Goal: Transaction & Acquisition: Purchase product/service

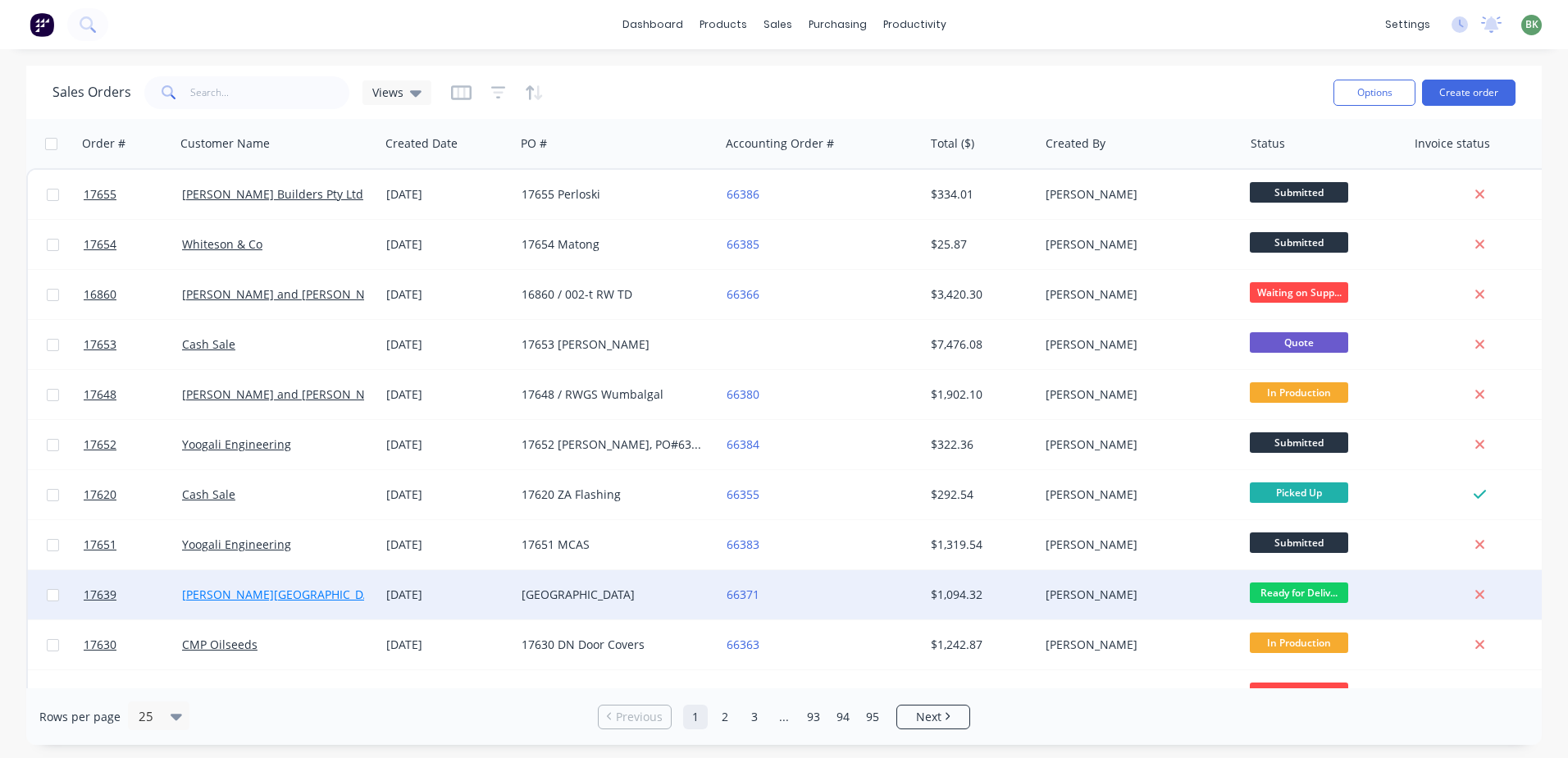
click at [236, 593] on link "[PERSON_NAME][GEOGRAPHIC_DATA]" at bounding box center [284, 594] width 205 height 16
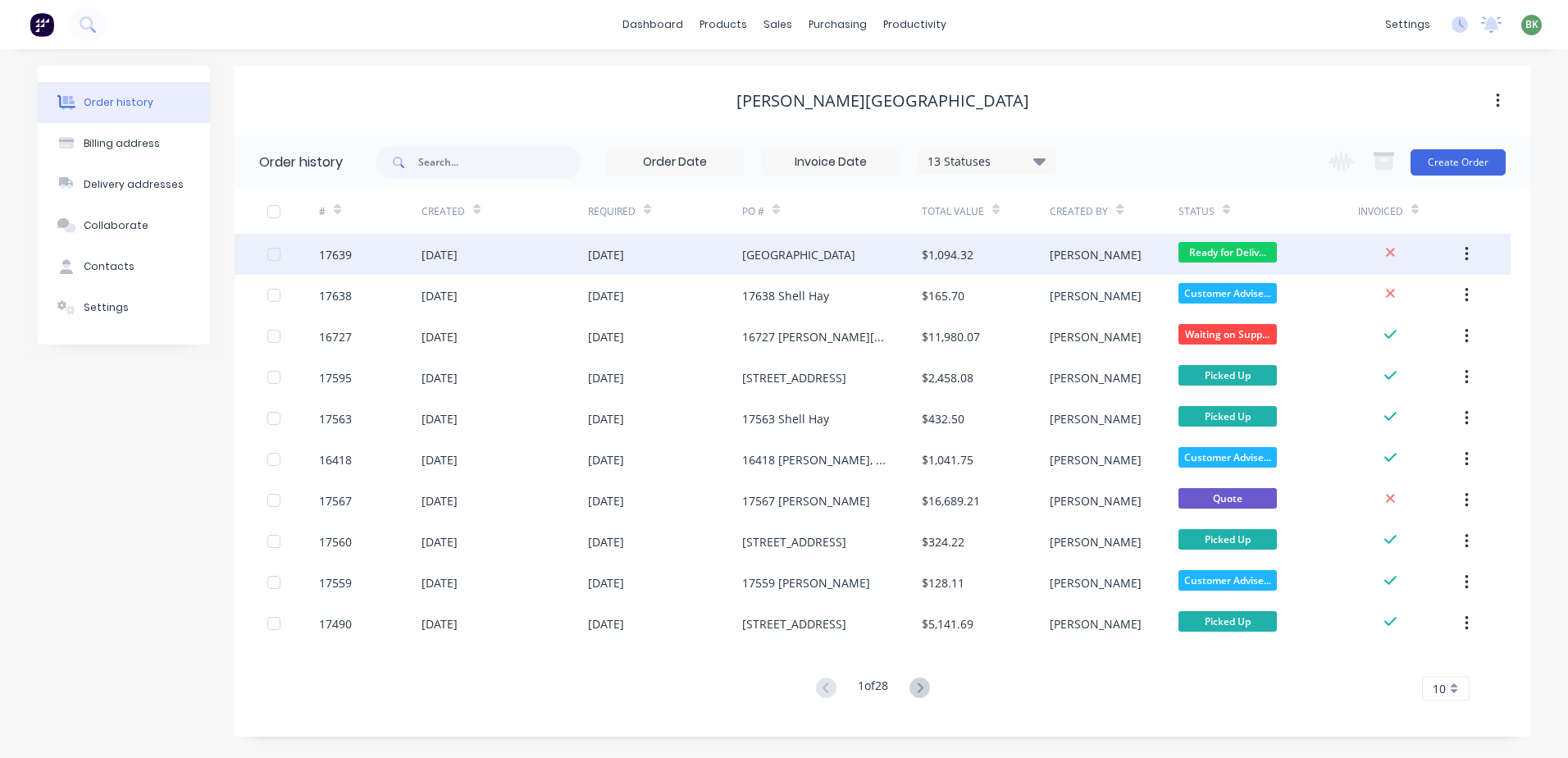
click at [777, 255] on div "[GEOGRAPHIC_DATA]" at bounding box center [798, 255] width 113 height 17
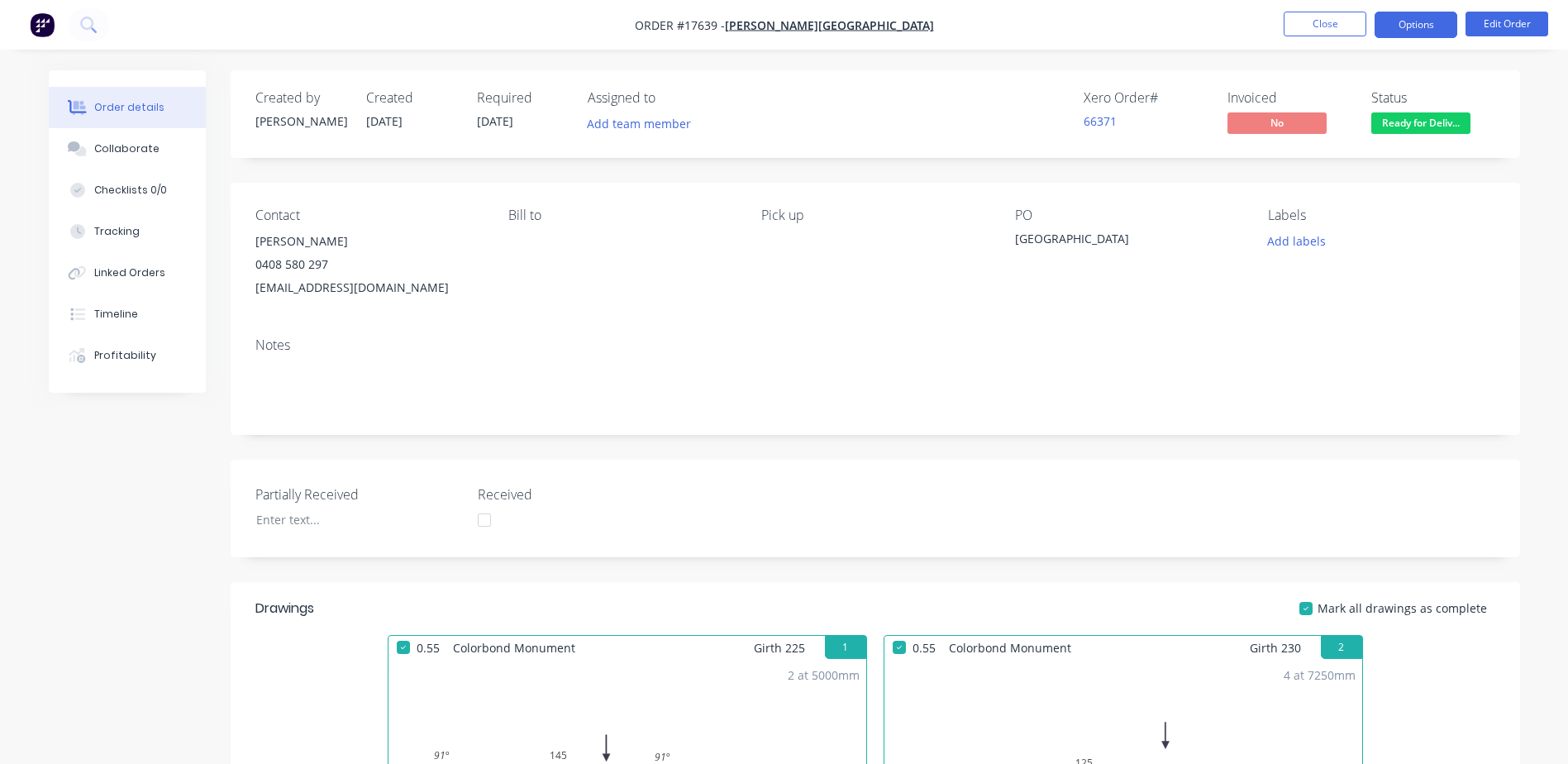
click at [1420, 22] on button "Options" at bounding box center [1416, 25] width 83 height 27
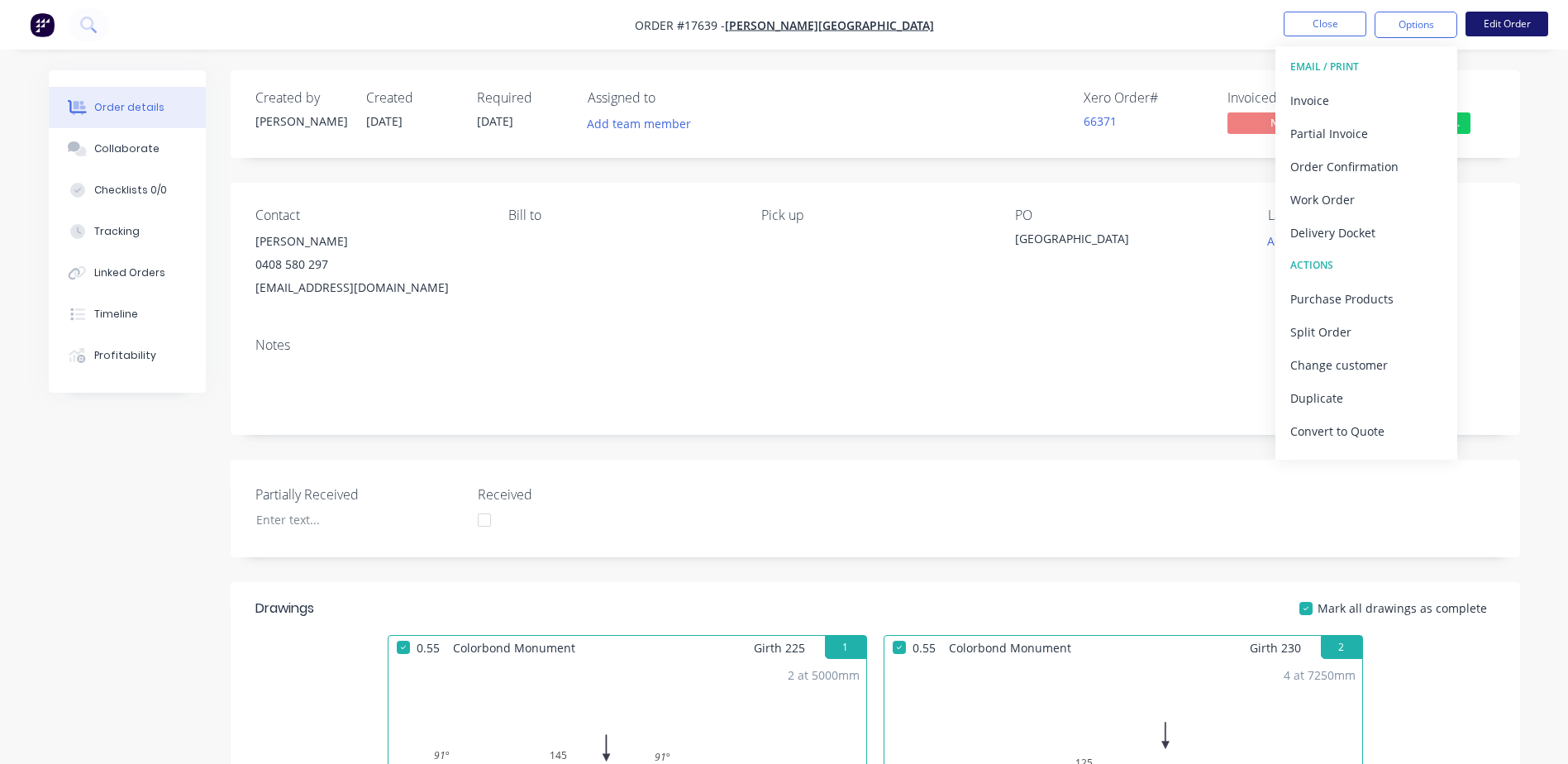
click at [1505, 26] on button "Edit Order" at bounding box center [1507, 24] width 83 height 25
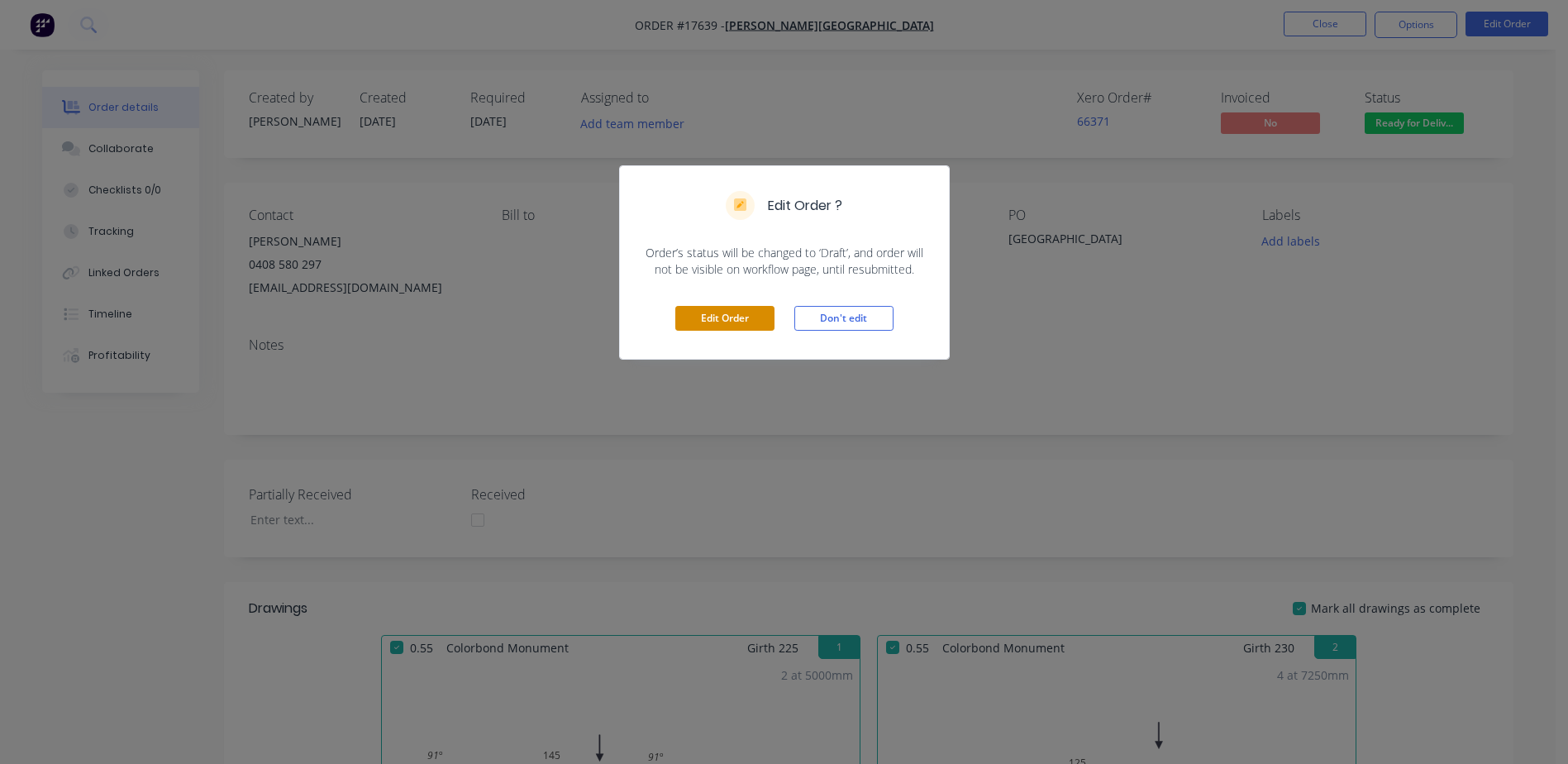
click at [735, 313] on button "Edit Order" at bounding box center [725, 318] width 100 height 25
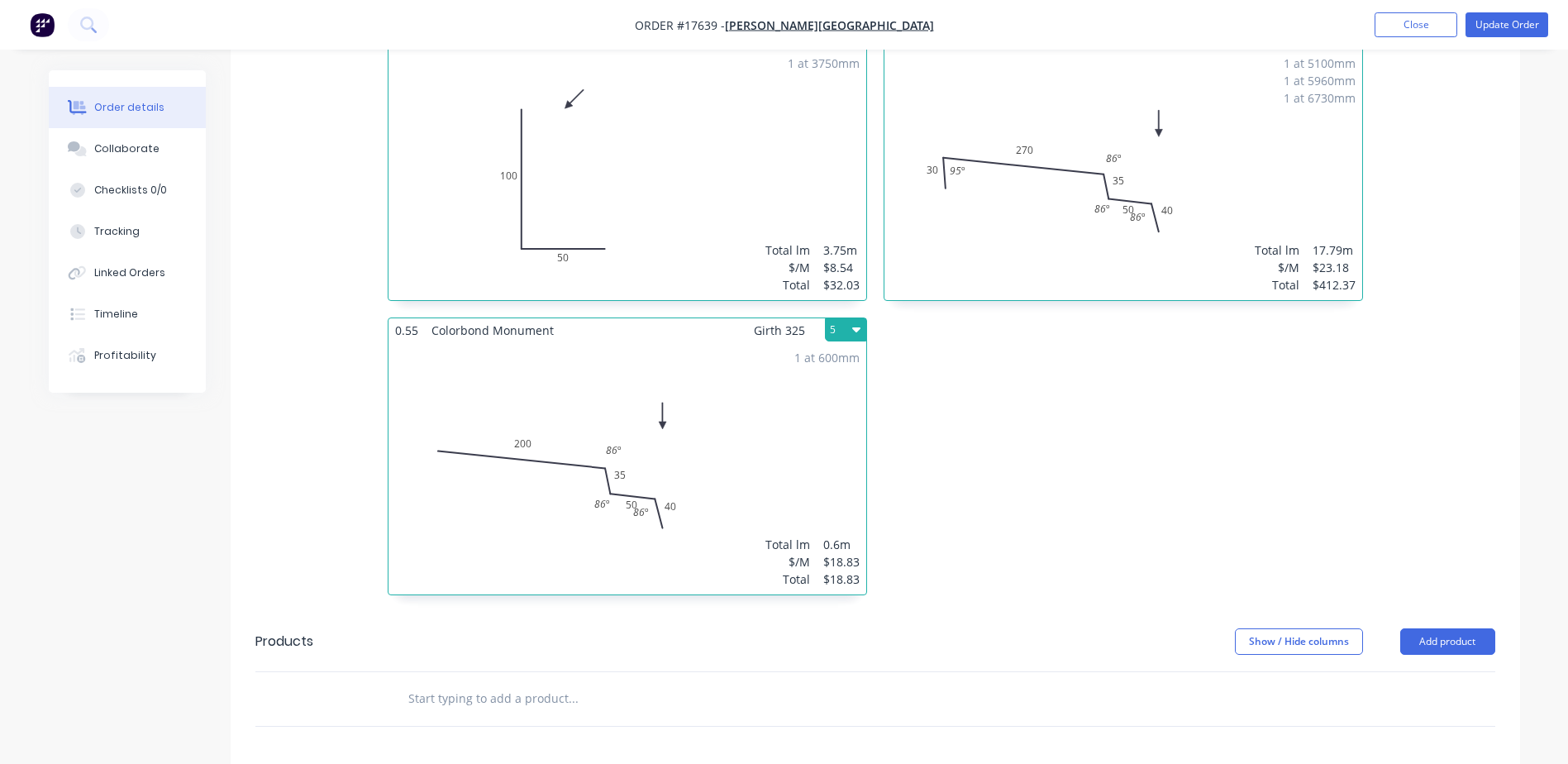
scroll to position [1241, 0]
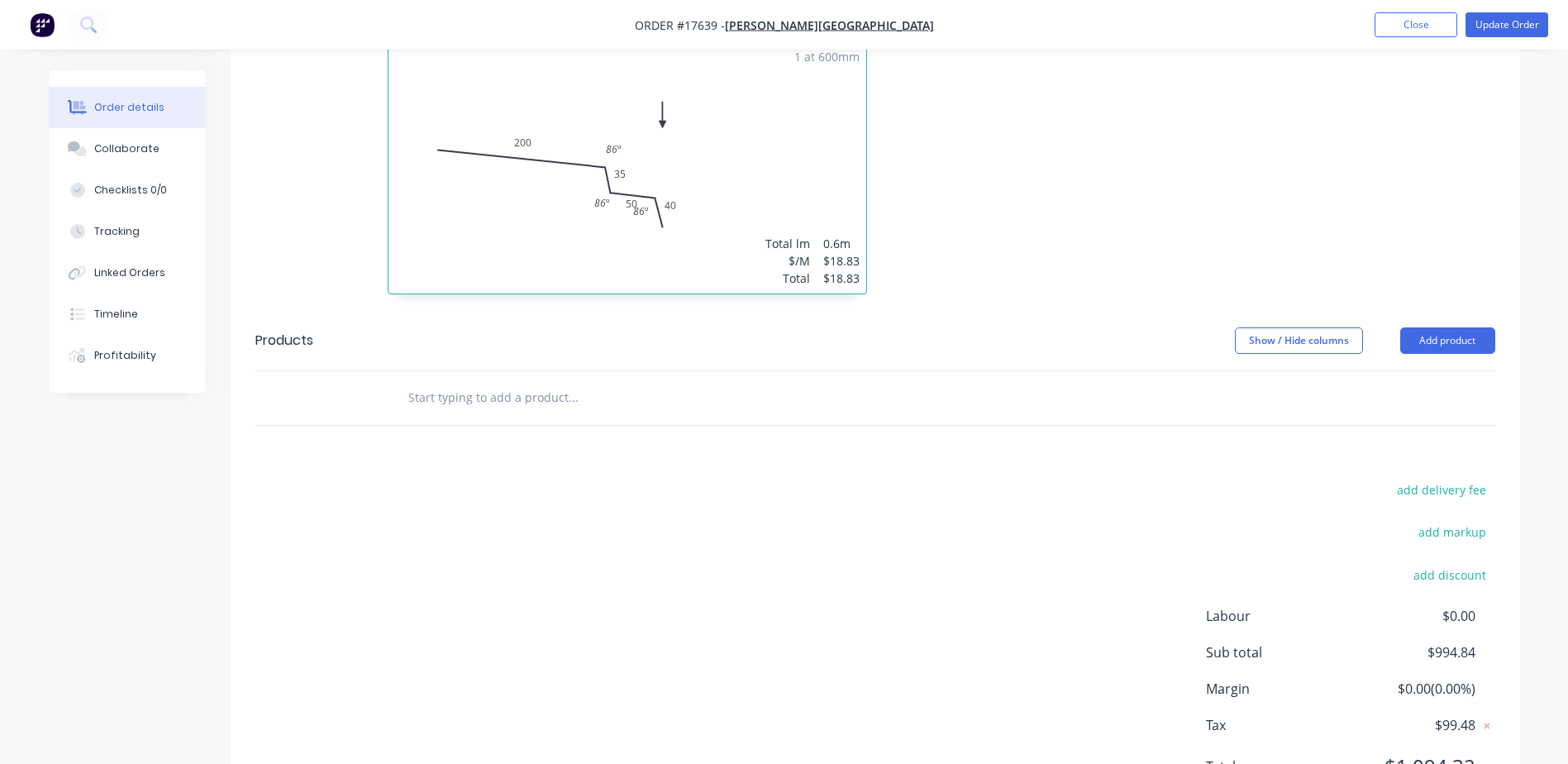
click at [477, 381] on input "text" at bounding box center [573, 398] width 330 height 33
click at [1454, 327] on button "Add product" at bounding box center [1448, 340] width 95 height 27
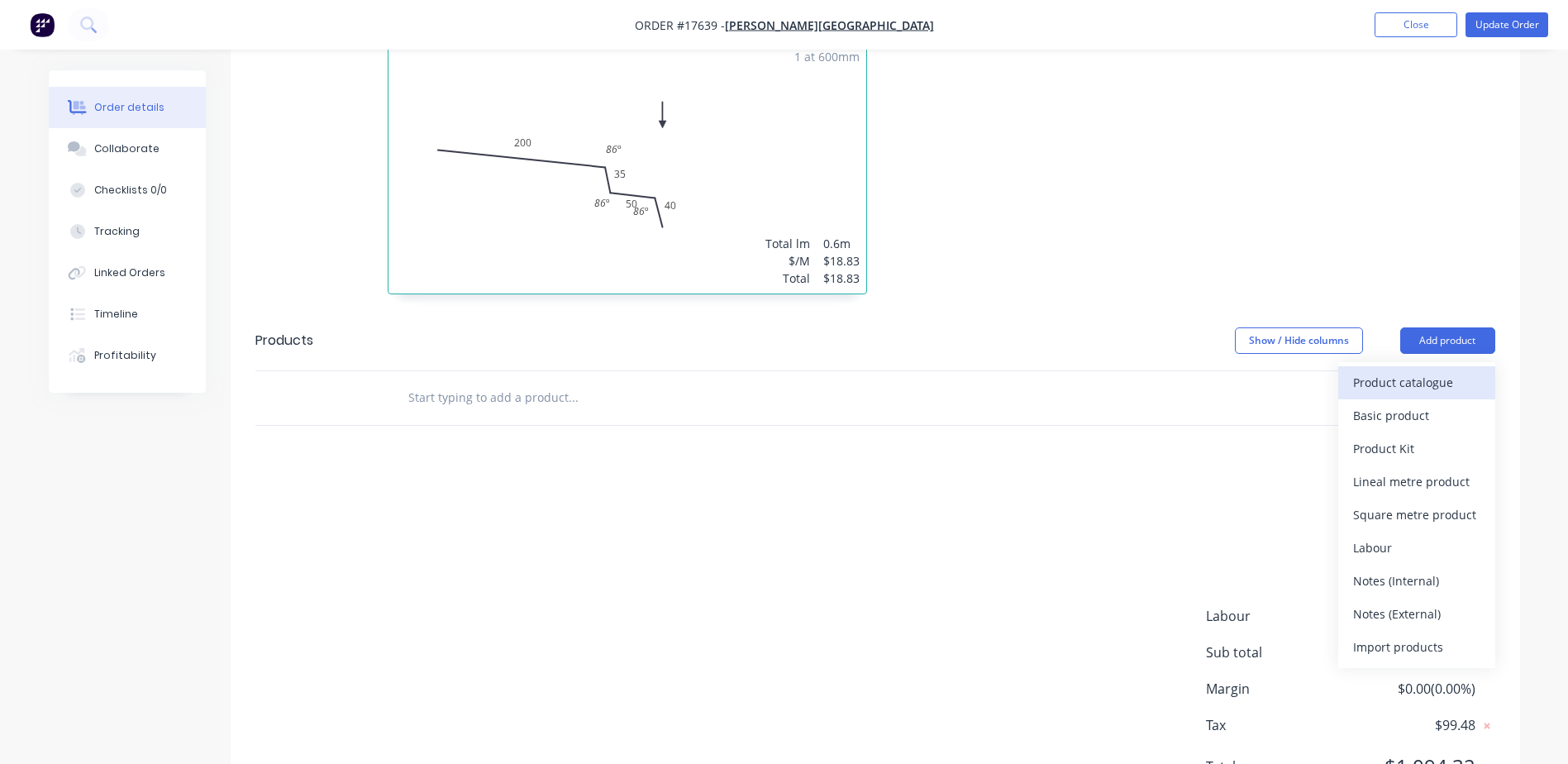
click at [1406, 370] on div "Product catalogue" at bounding box center [1416, 382] width 127 height 24
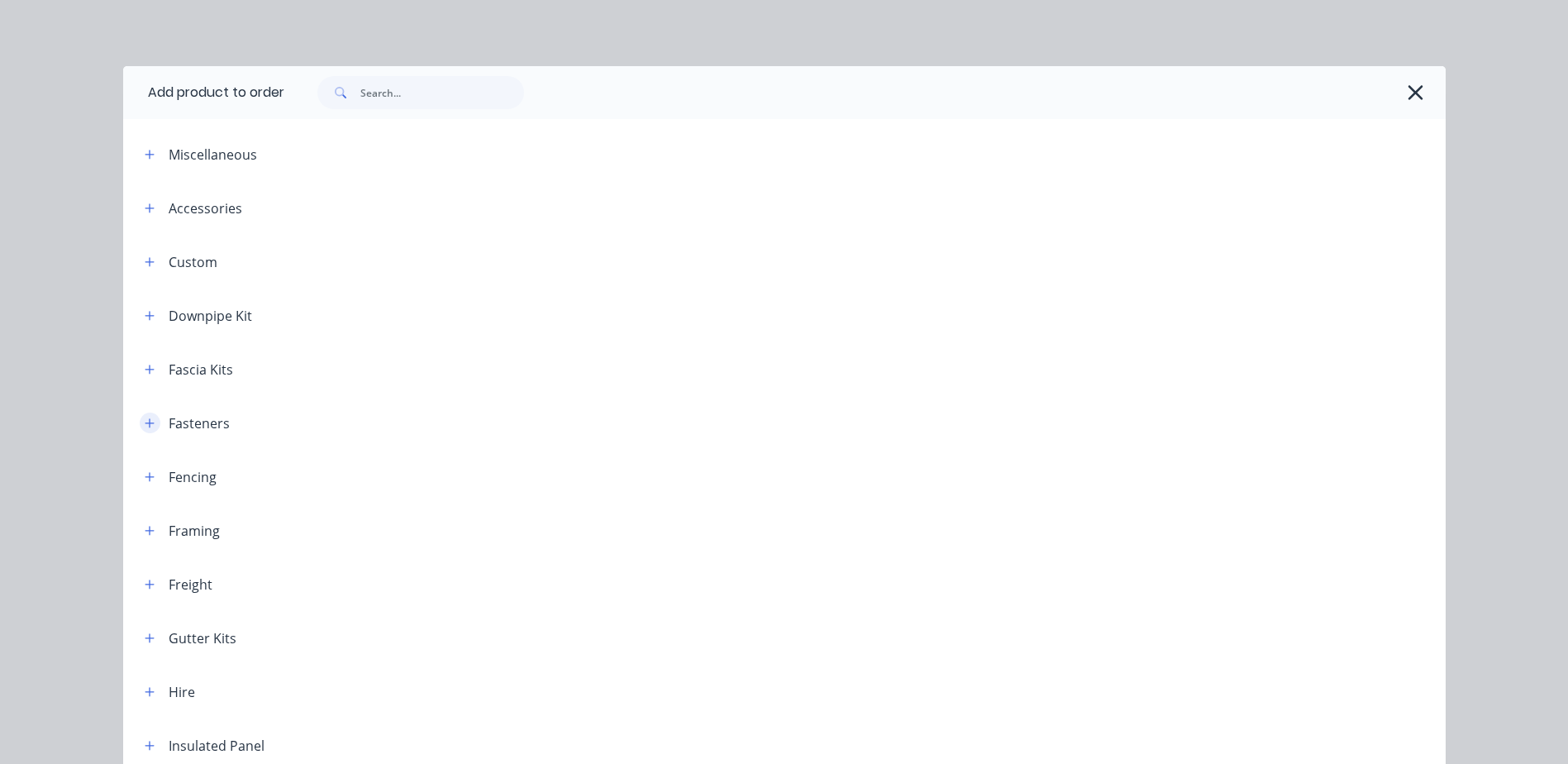
click at [144, 423] on icon "button" at bounding box center [149, 423] width 9 height 9
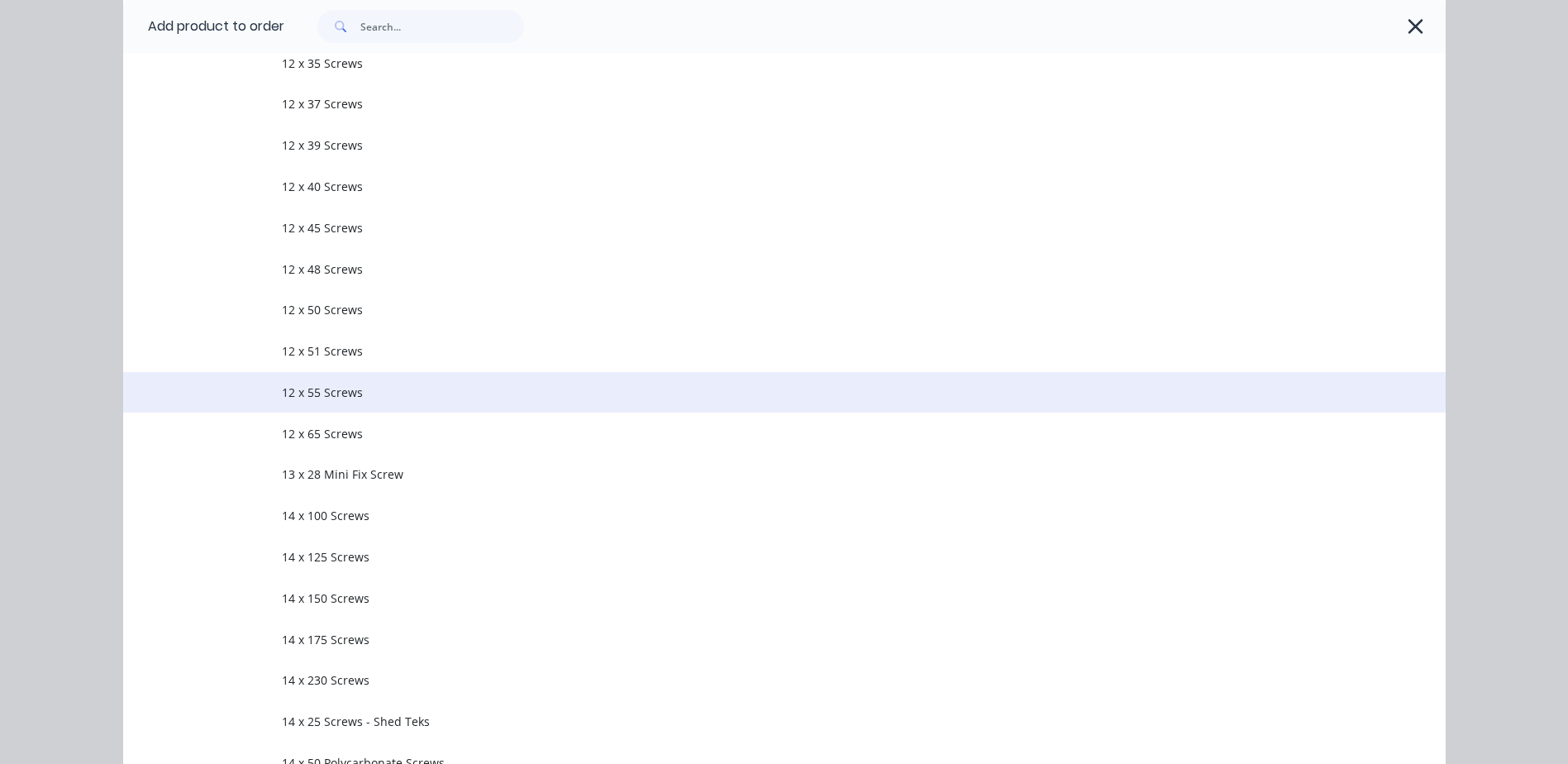
scroll to position [744, 0]
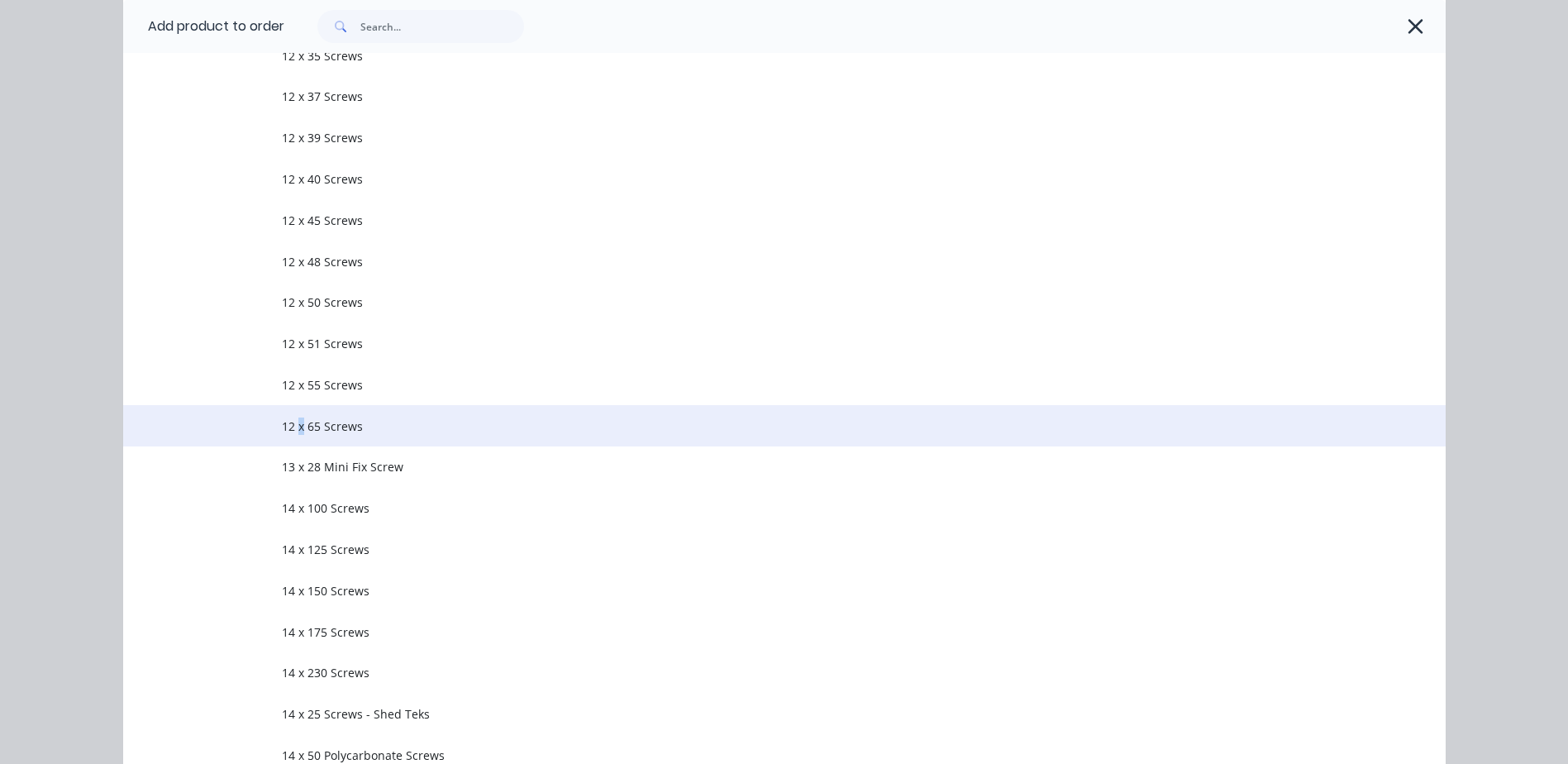
click at [296, 429] on span "12 x 65 Screws" at bounding box center [747, 426] width 931 height 17
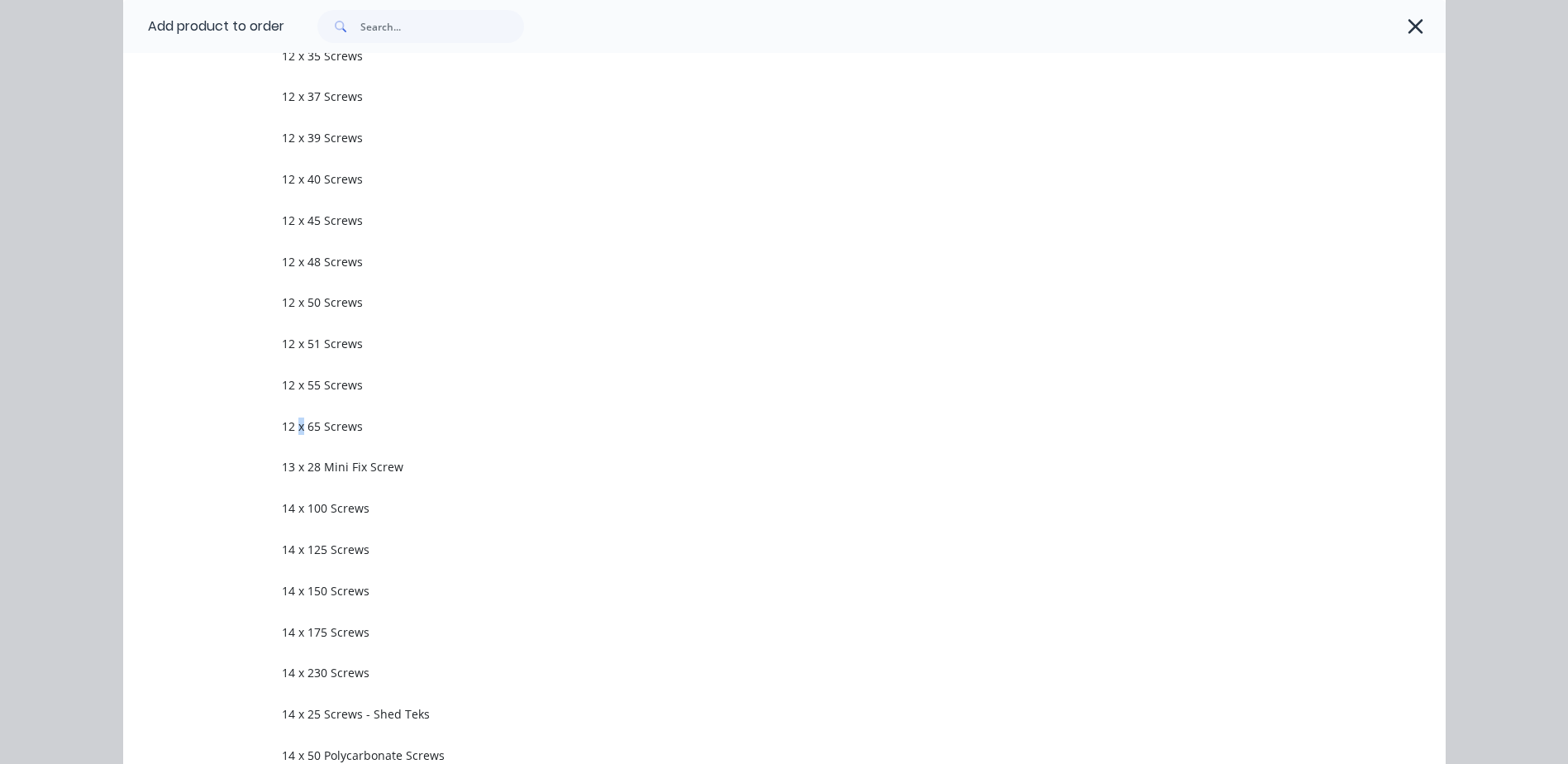
scroll to position [0, 0]
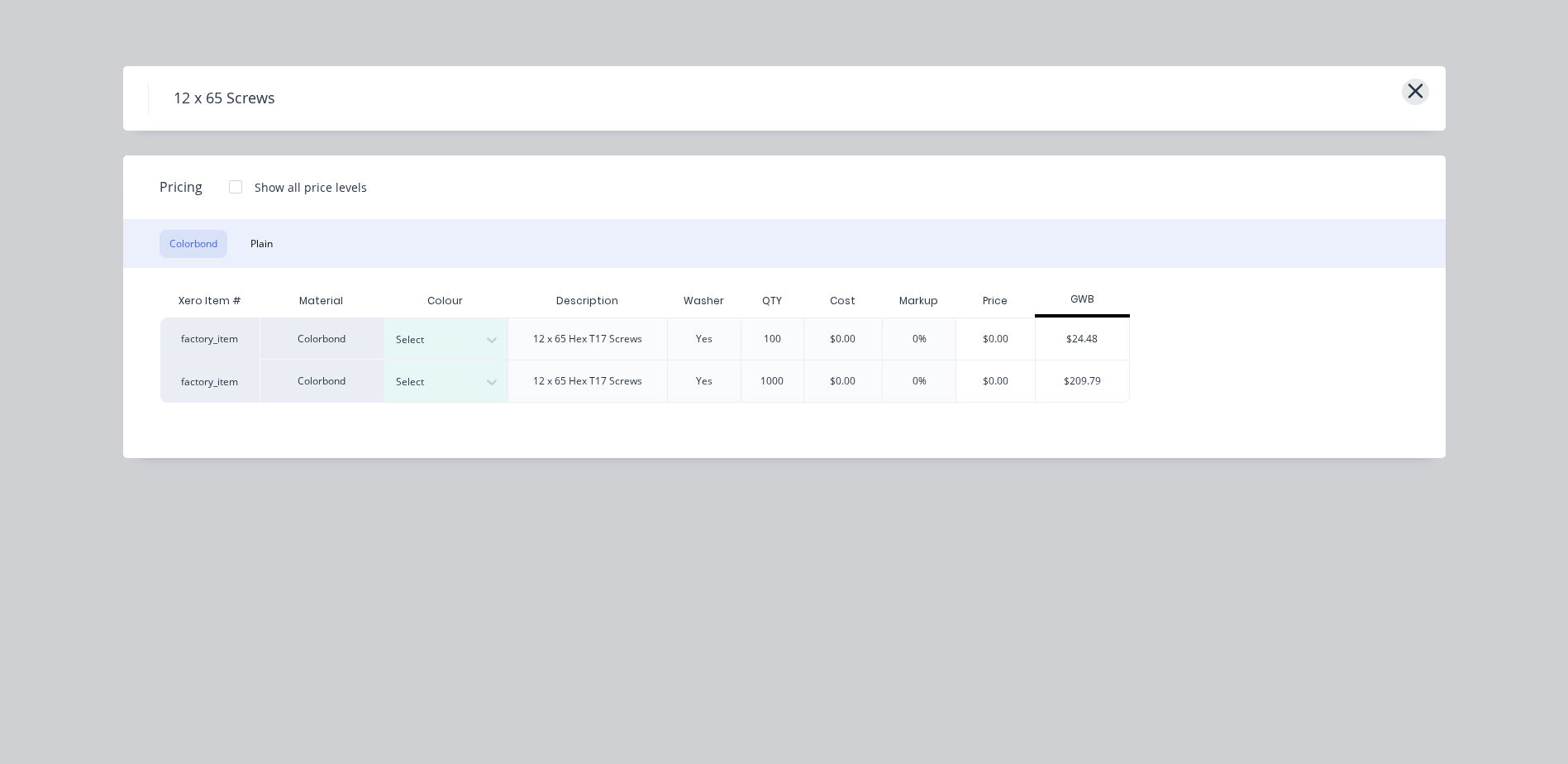
click at [1409, 93] on icon "button" at bounding box center [1415, 91] width 17 height 23
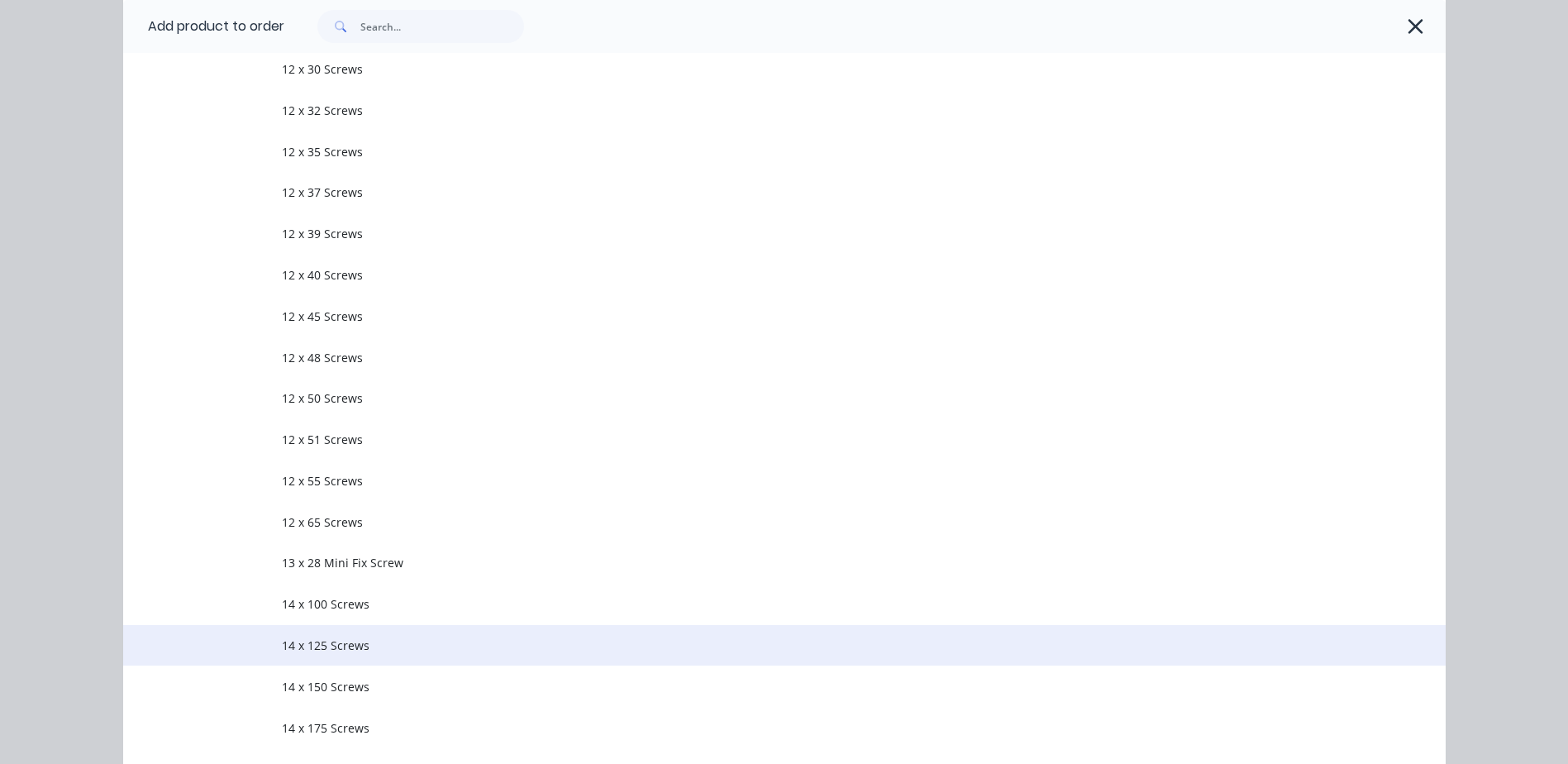
scroll to position [727, 0]
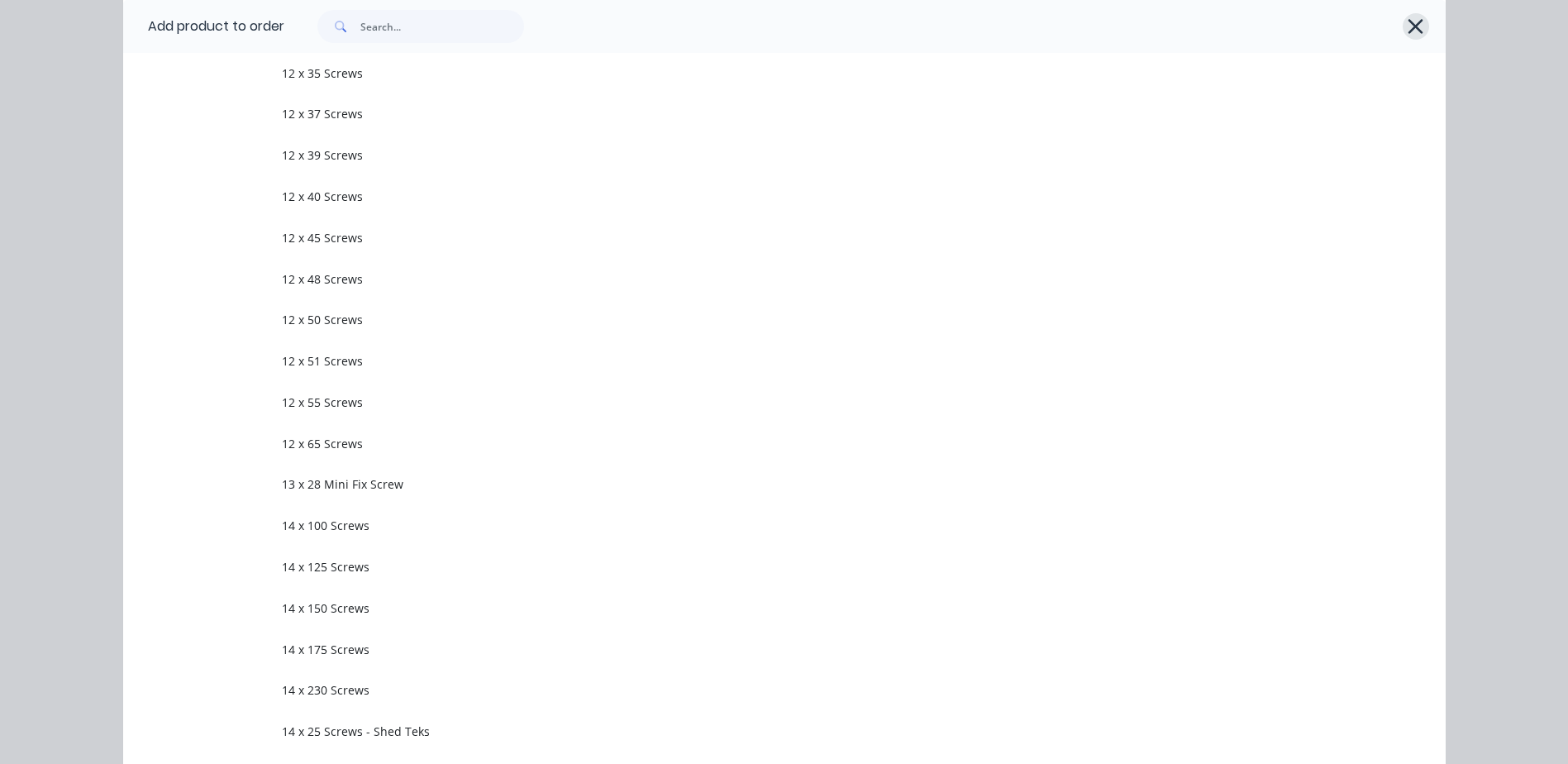
click at [1407, 27] on icon "button" at bounding box center [1415, 27] width 17 height 23
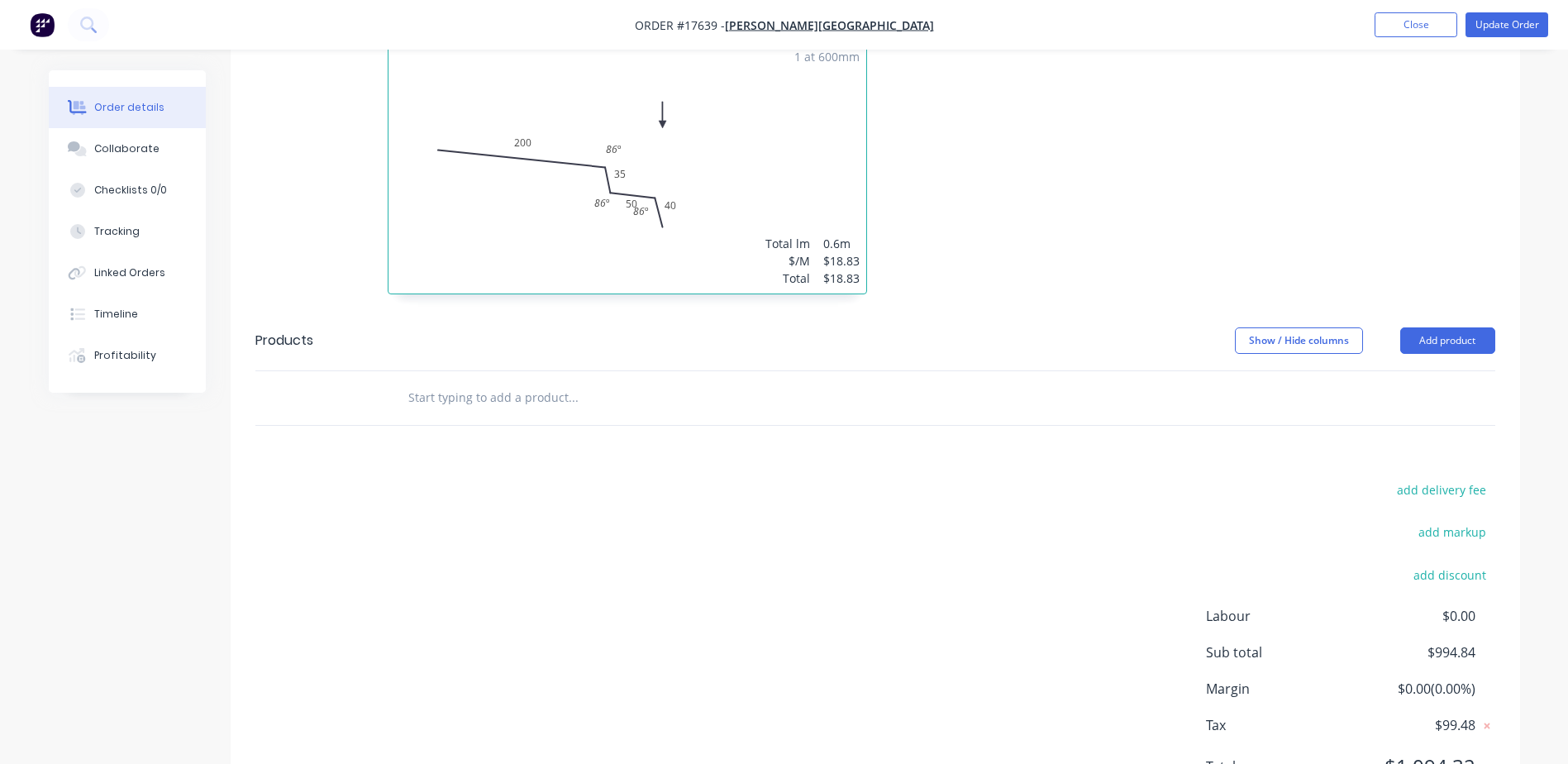
click at [449, 381] on input "text" at bounding box center [573, 398] width 330 height 33
click at [1462, 327] on button "Add product" at bounding box center [1448, 340] width 95 height 27
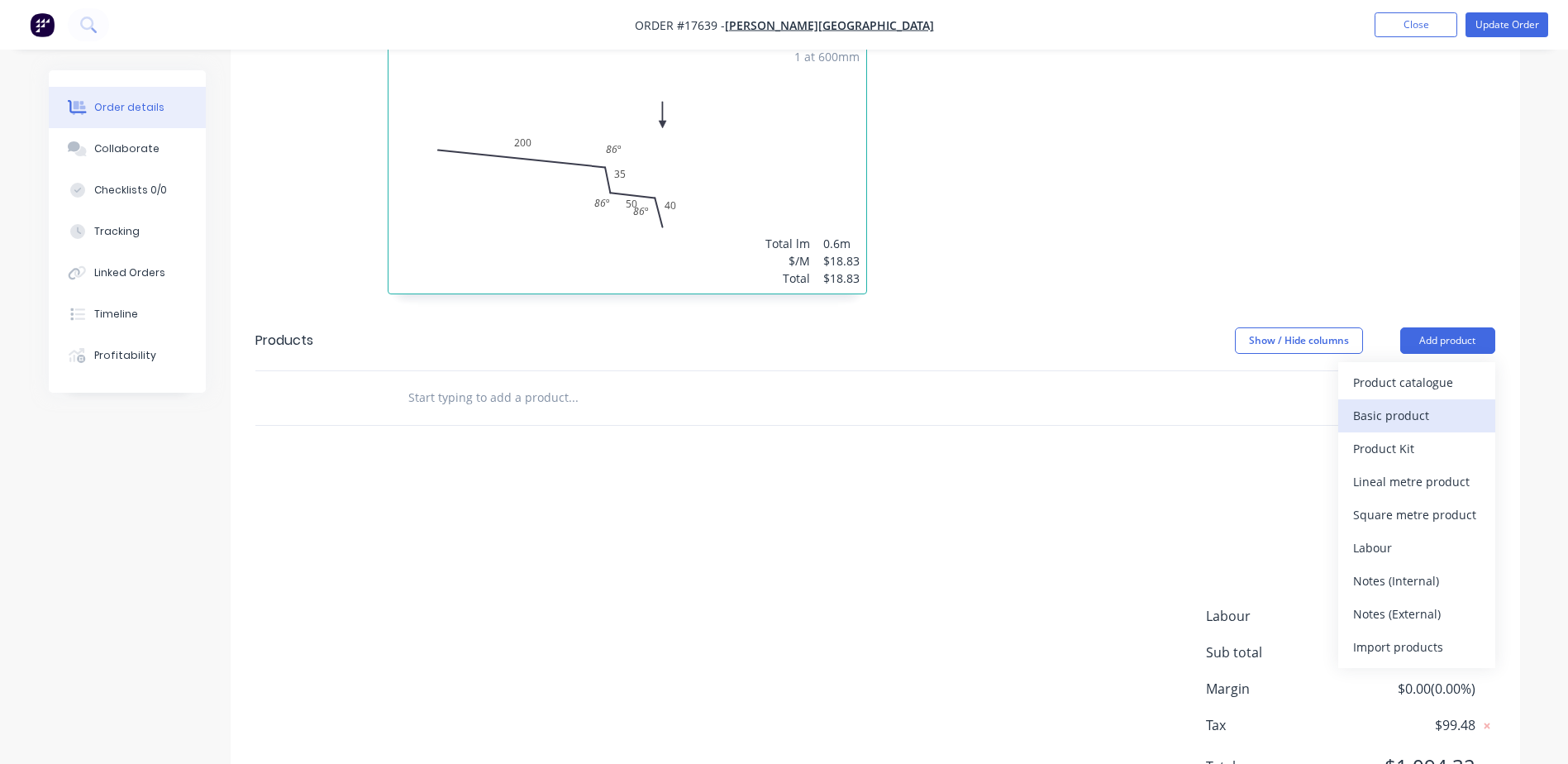
click at [1394, 404] on div "Basic product" at bounding box center [1416, 415] width 127 height 24
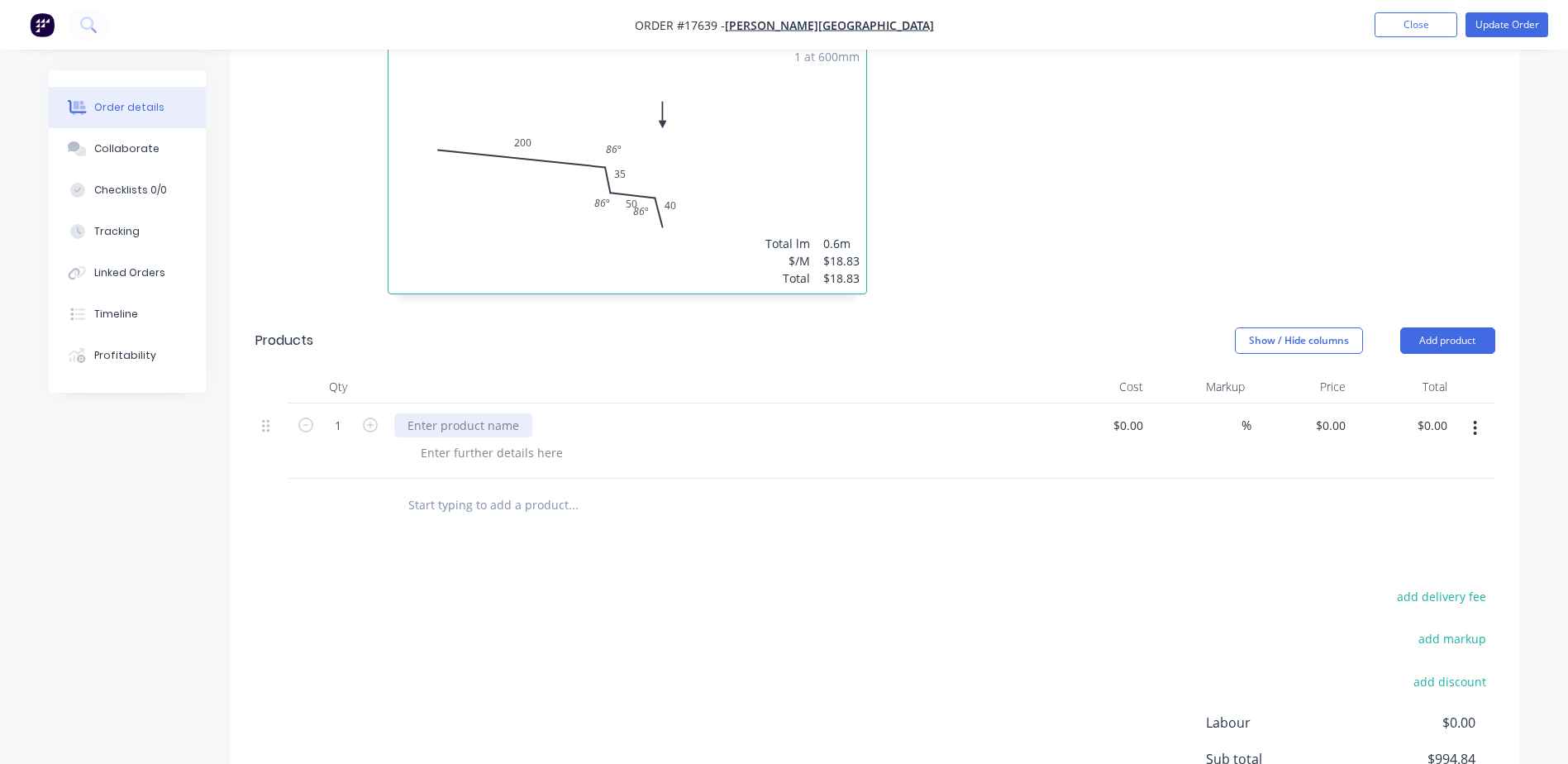
click at [491, 414] on div at bounding box center [463, 425] width 138 height 24
click at [465, 441] on div at bounding box center [491, 453] width 169 height 24
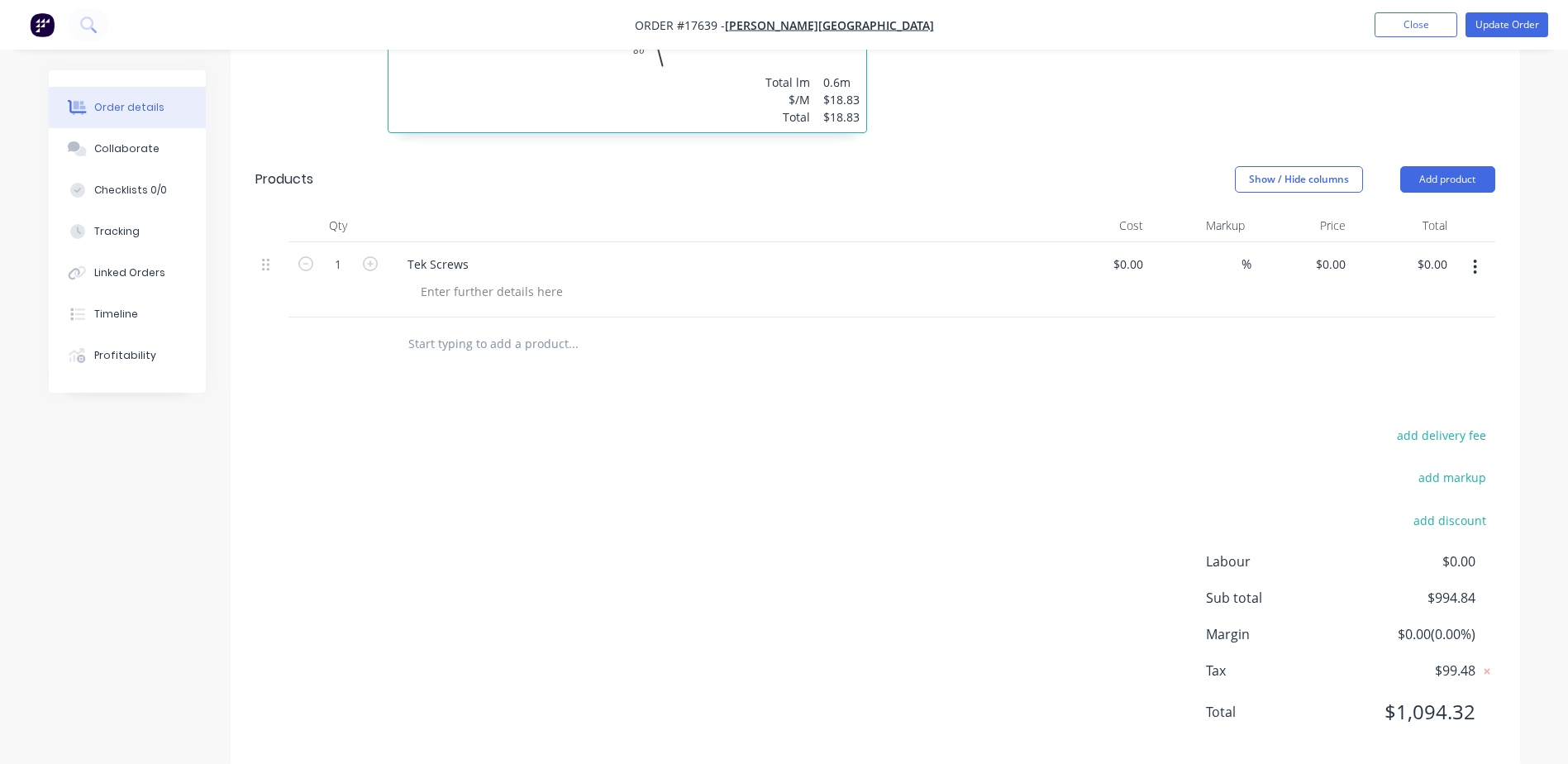
scroll to position [1408, 0]
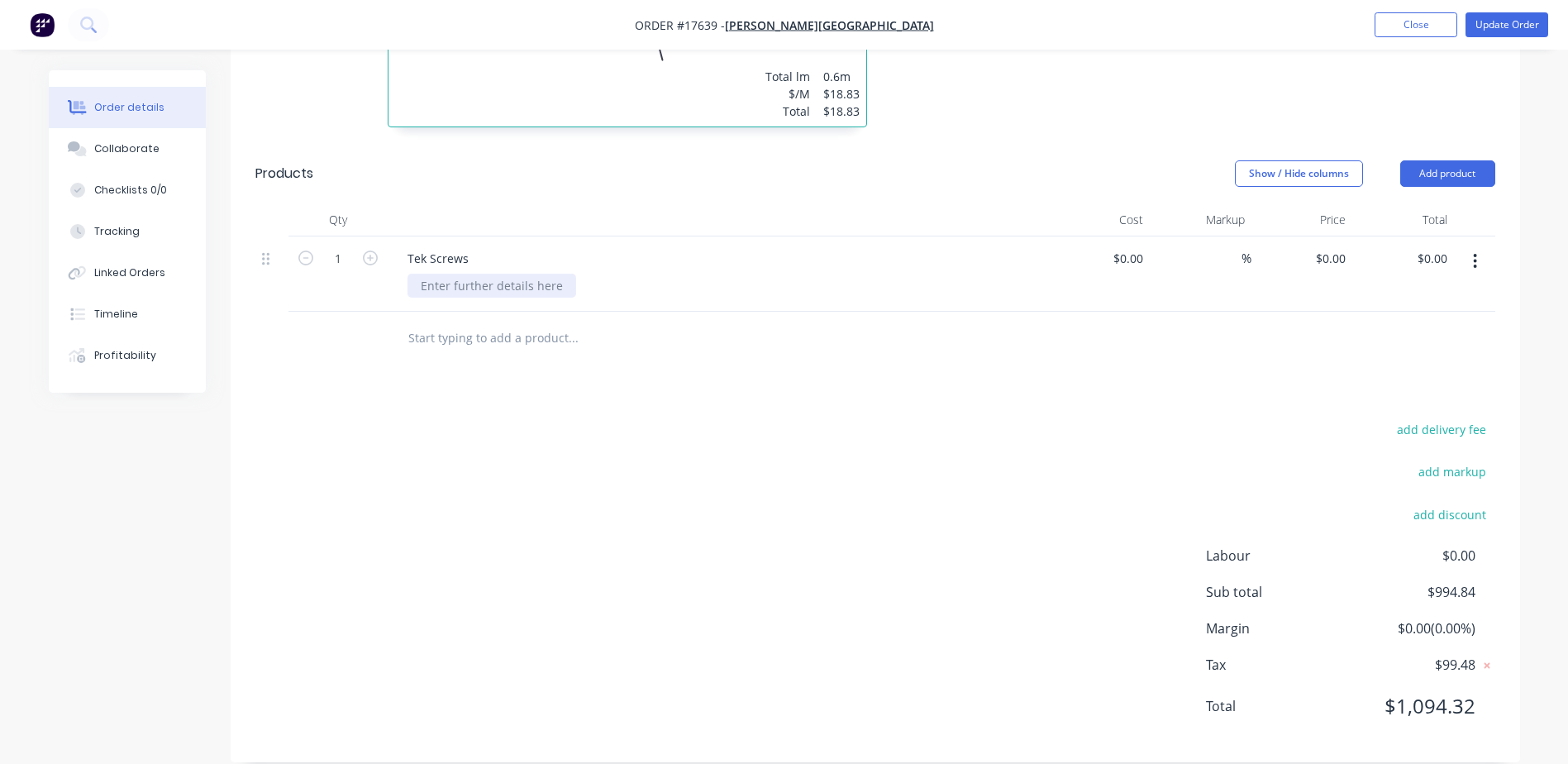
click at [497, 274] on div at bounding box center [491, 286] width 169 height 24
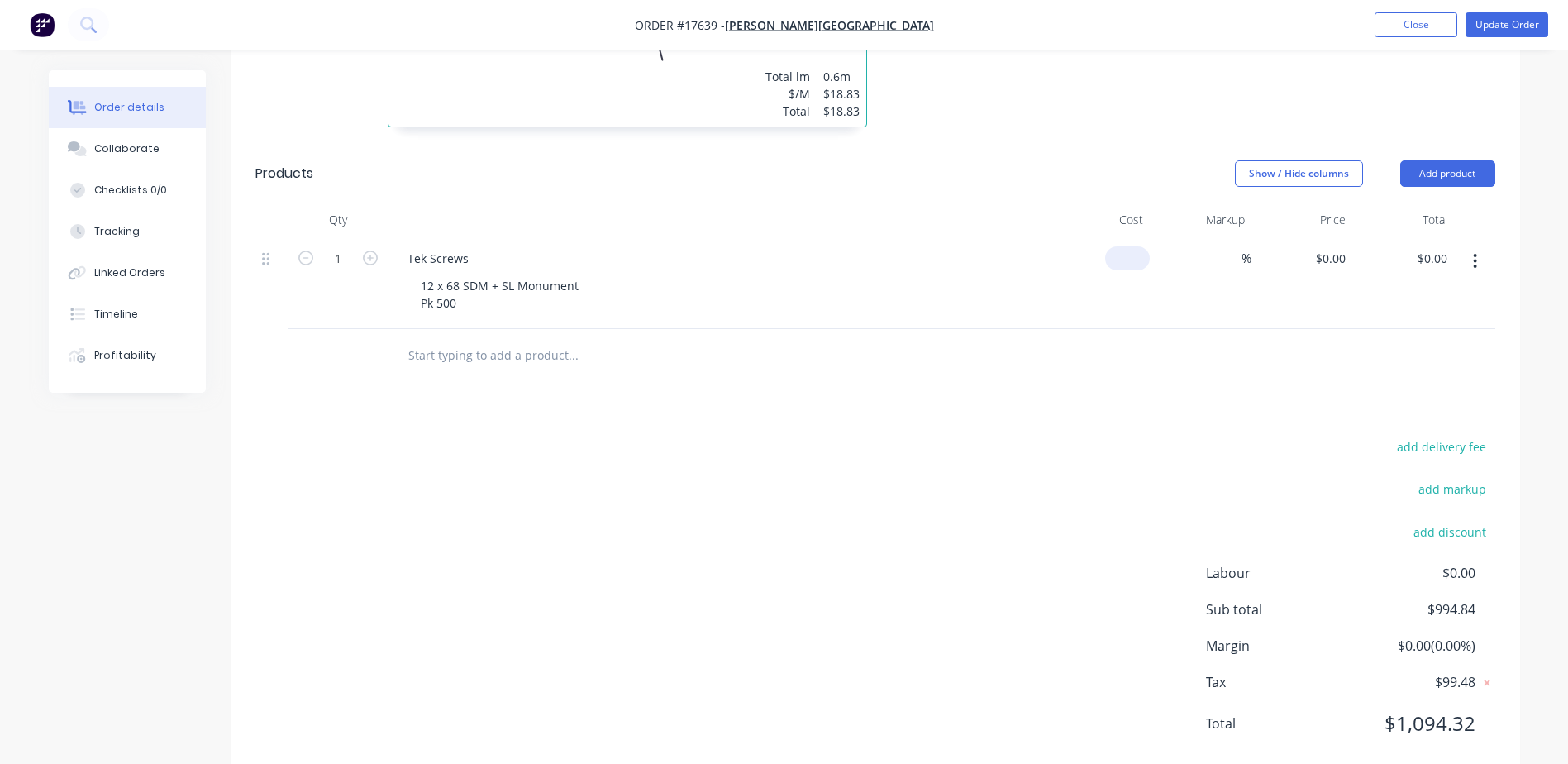
click at [1145, 247] on input at bounding box center [1131, 258] width 38 height 24
type input "$83.96"
click at [1065, 348] on div at bounding box center [876, 355] width 1240 height 54
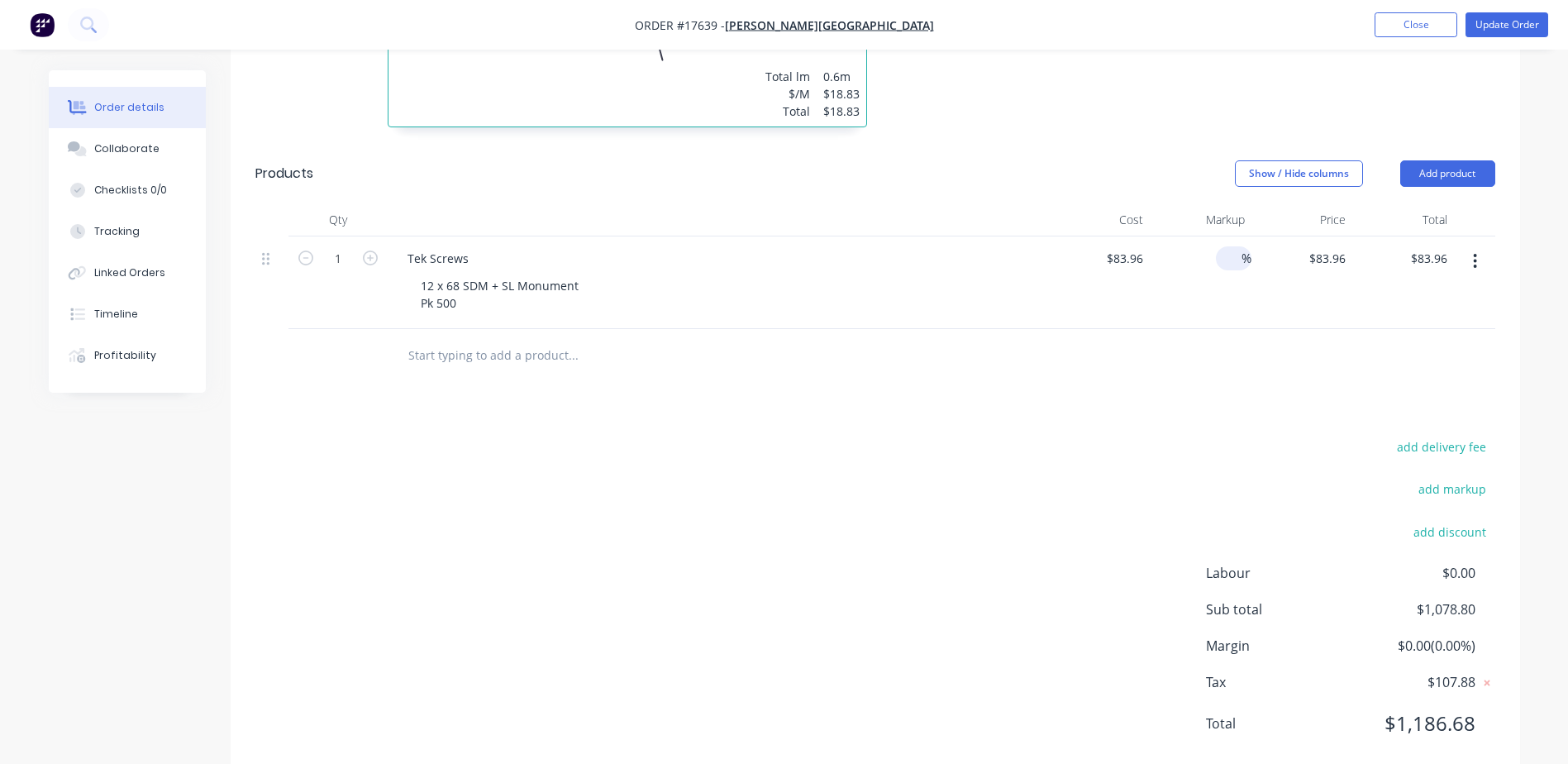
click at [1227, 247] on input at bounding box center [1232, 258] width 19 height 24
type input "50"
type input "$125.94"
click at [1220, 329] on div at bounding box center [876, 355] width 1240 height 54
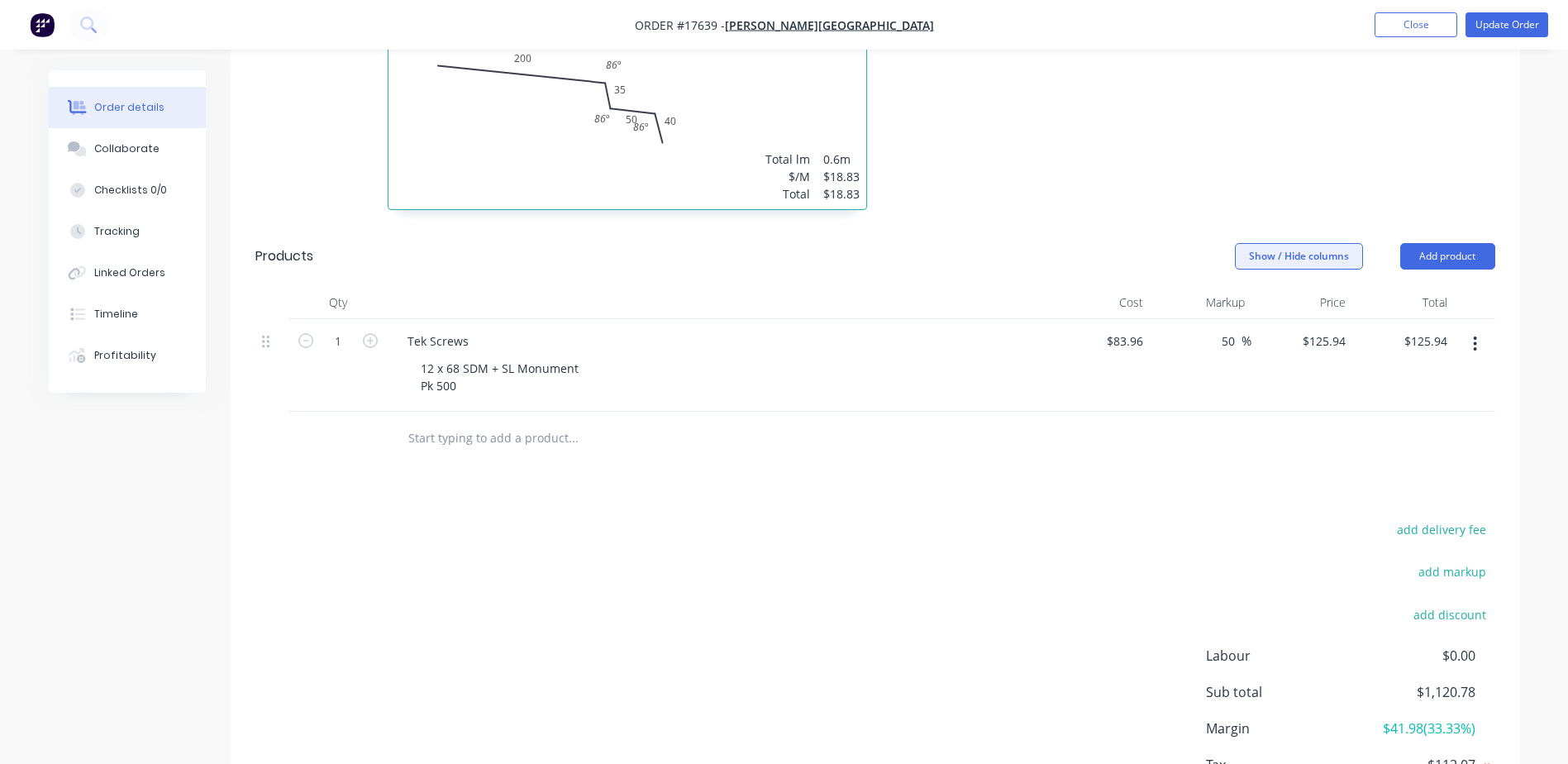
click at [1296, 243] on button "Show / Hide columns" at bounding box center [1299, 257] width 128 height 27
click at [1268, 291] on label "Cost" at bounding box center [1256, 287] width 29 height 14
click at [1242, 281] on input "Cost" at bounding box center [1242, 281] width 0 height 0
click at [1264, 308] on span at bounding box center [1262, 309] width 14 height 14
click at [1242, 302] on input "Markup" at bounding box center [1242, 302] width 0 height 0
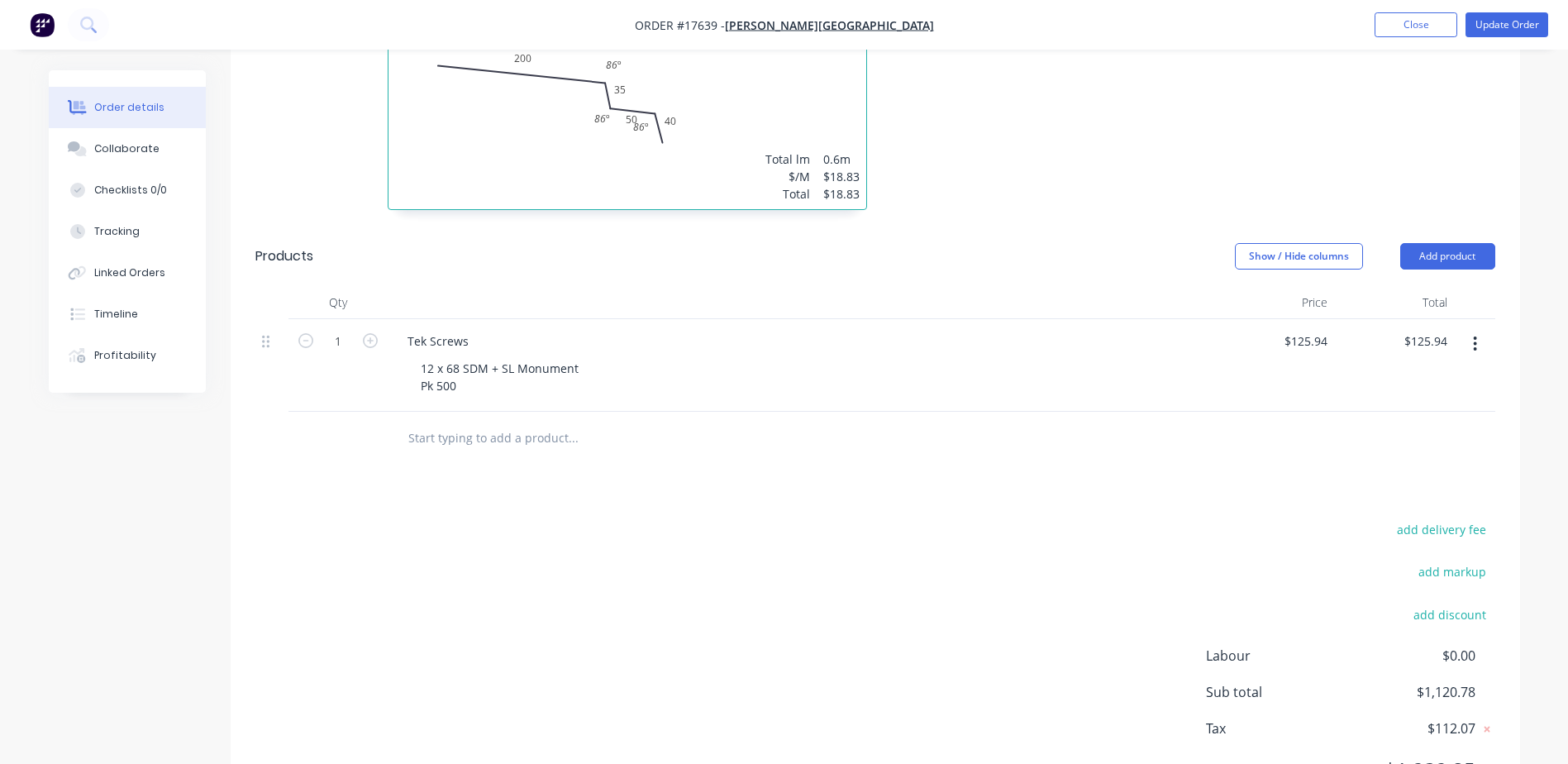
click at [1033, 370] on div "12 x 68 SDM + SL Monument Pk 500" at bounding box center [808, 377] width 800 height 42
drag, startPoint x: 466, startPoint y: 367, endPoint x: 417, endPoint y: 335, distance: 58.5
click at [417, 356] on div "12 x 68 SDM + SL Monument Pk 500" at bounding box center [500, 377] width 184 height 42
click at [794, 356] on div "12 x 68 SDM + SL Monument Pk 500" at bounding box center [808, 377] width 800 height 42
type input "$125.94"
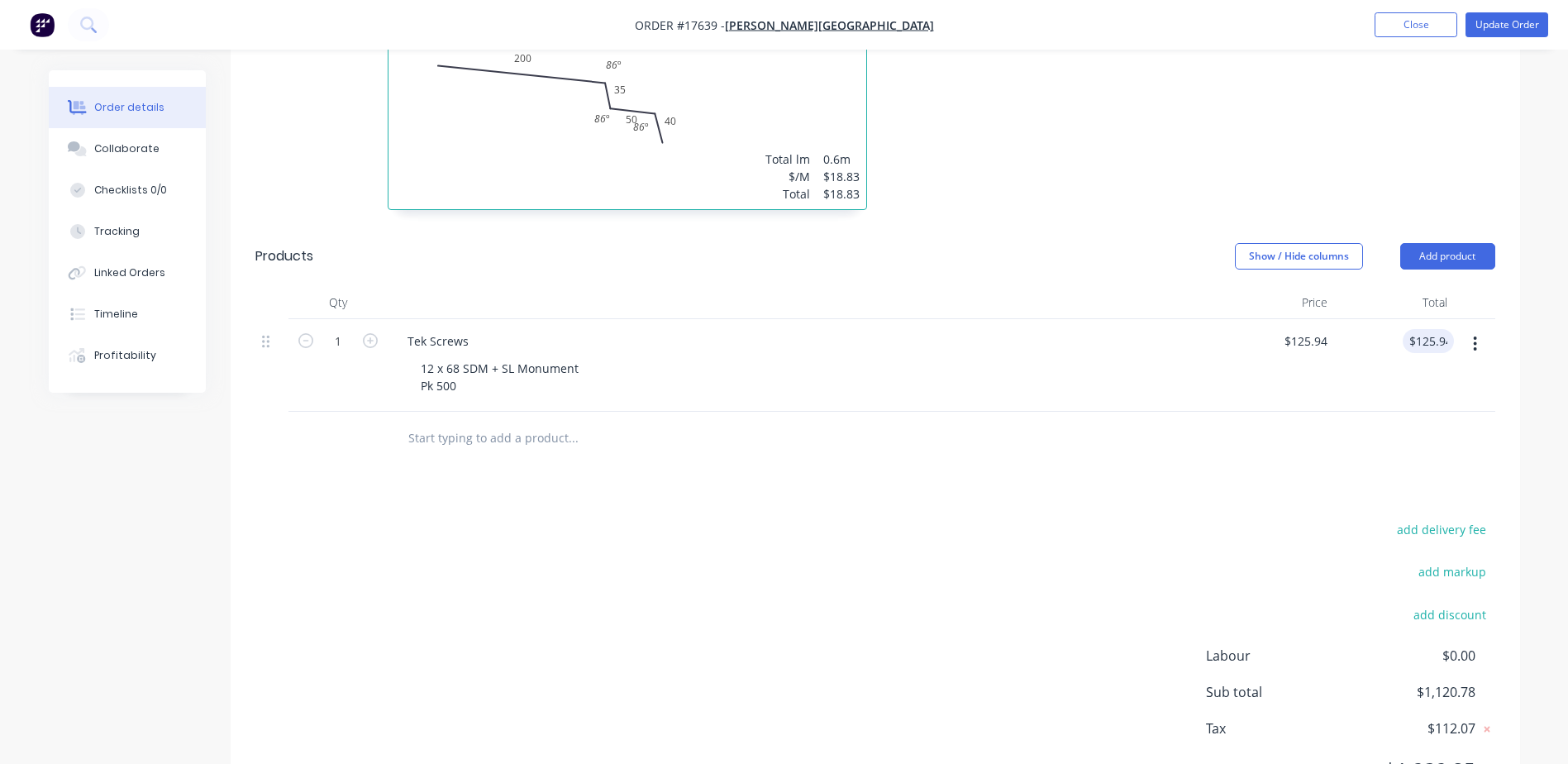
click at [1385, 357] on div "$125.94 125.94" at bounding box center [1394, 365] width 120 height 93
click at [1501, 27] on button "Update Order" at bounding box center [1507, 25] width 83 height 25
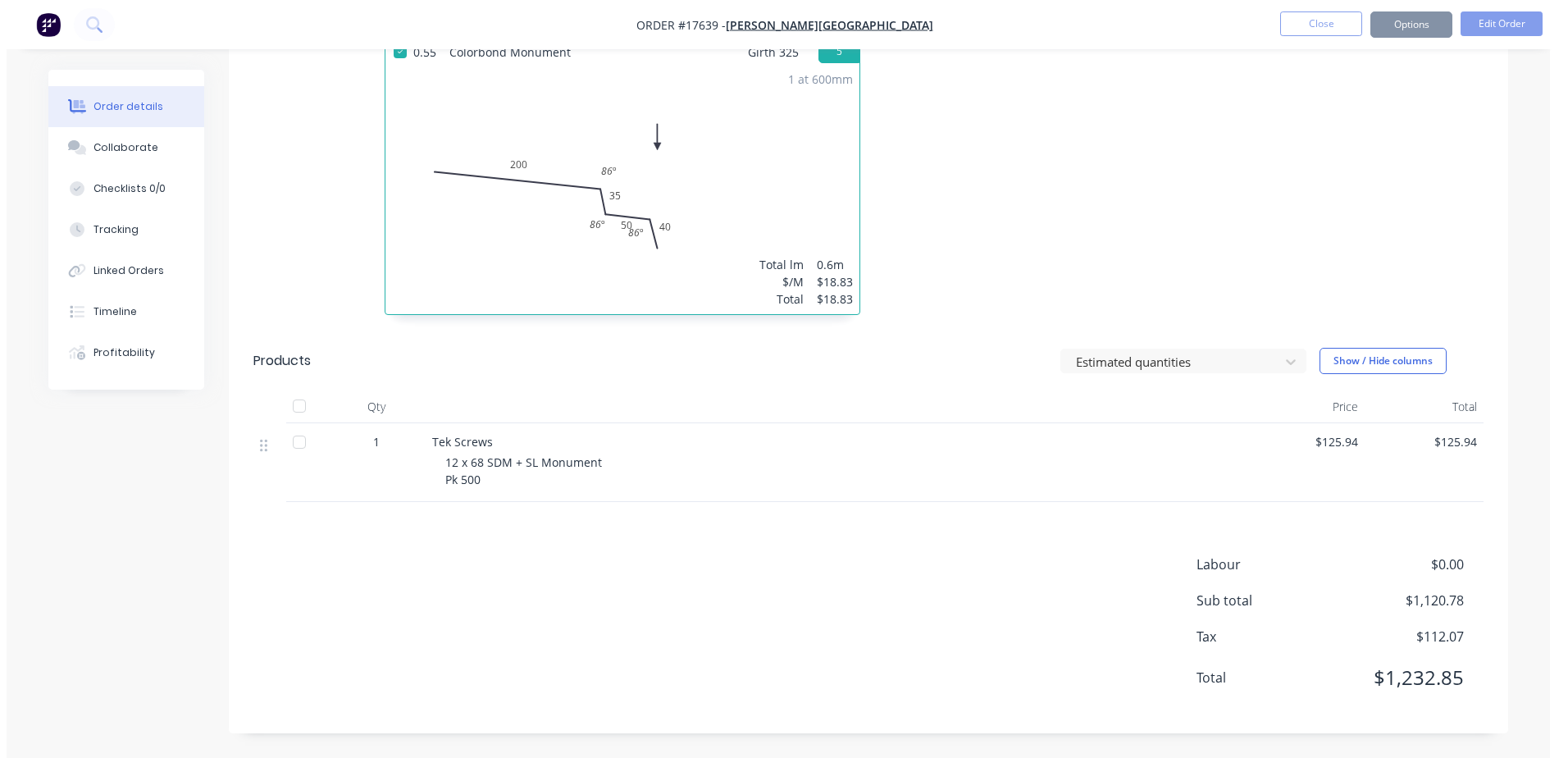
scroll to position [0, 0]
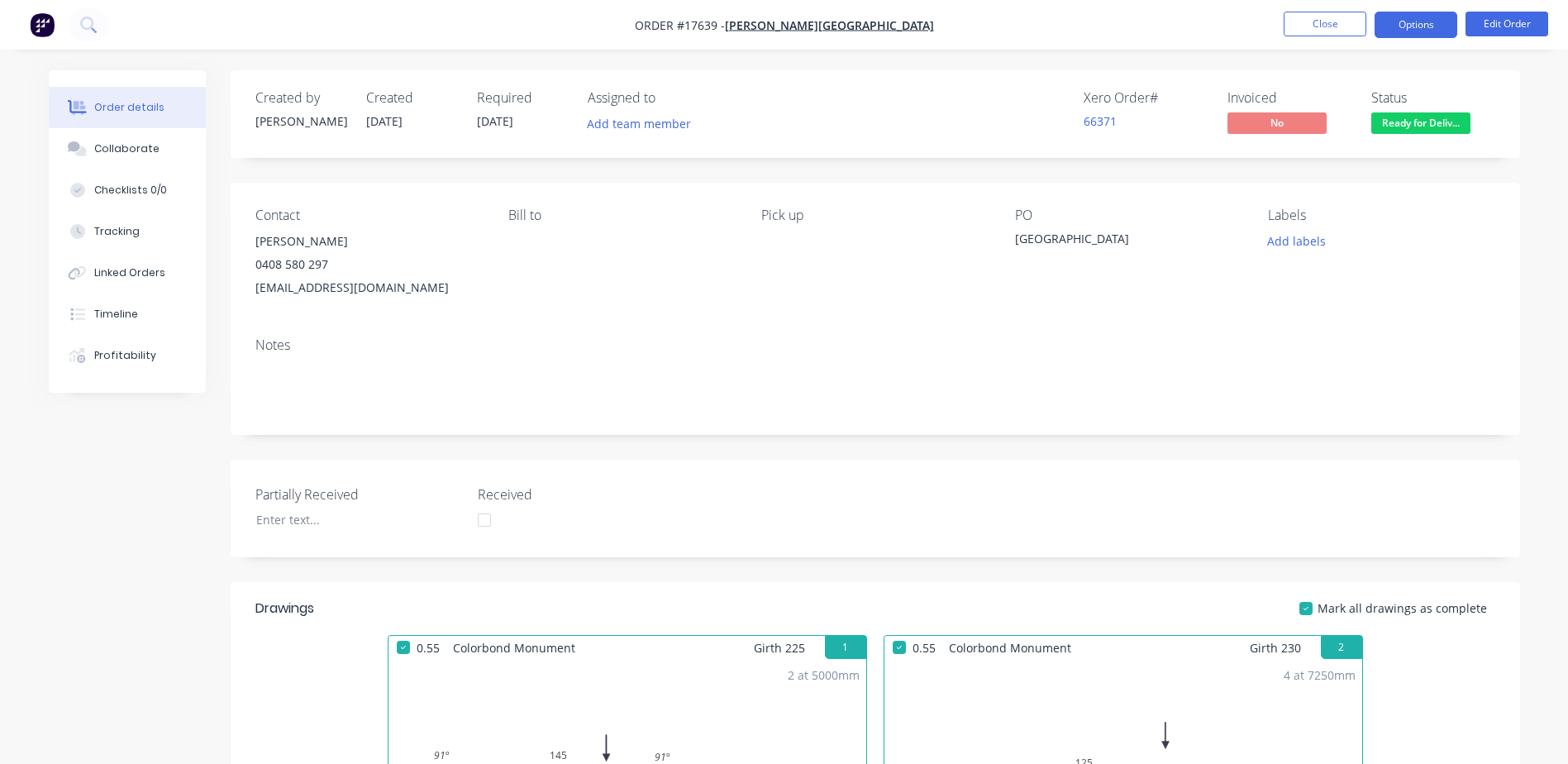
click at [1424, 27] on button "Options" at bounding box center [1416, 25] width 83 height 27
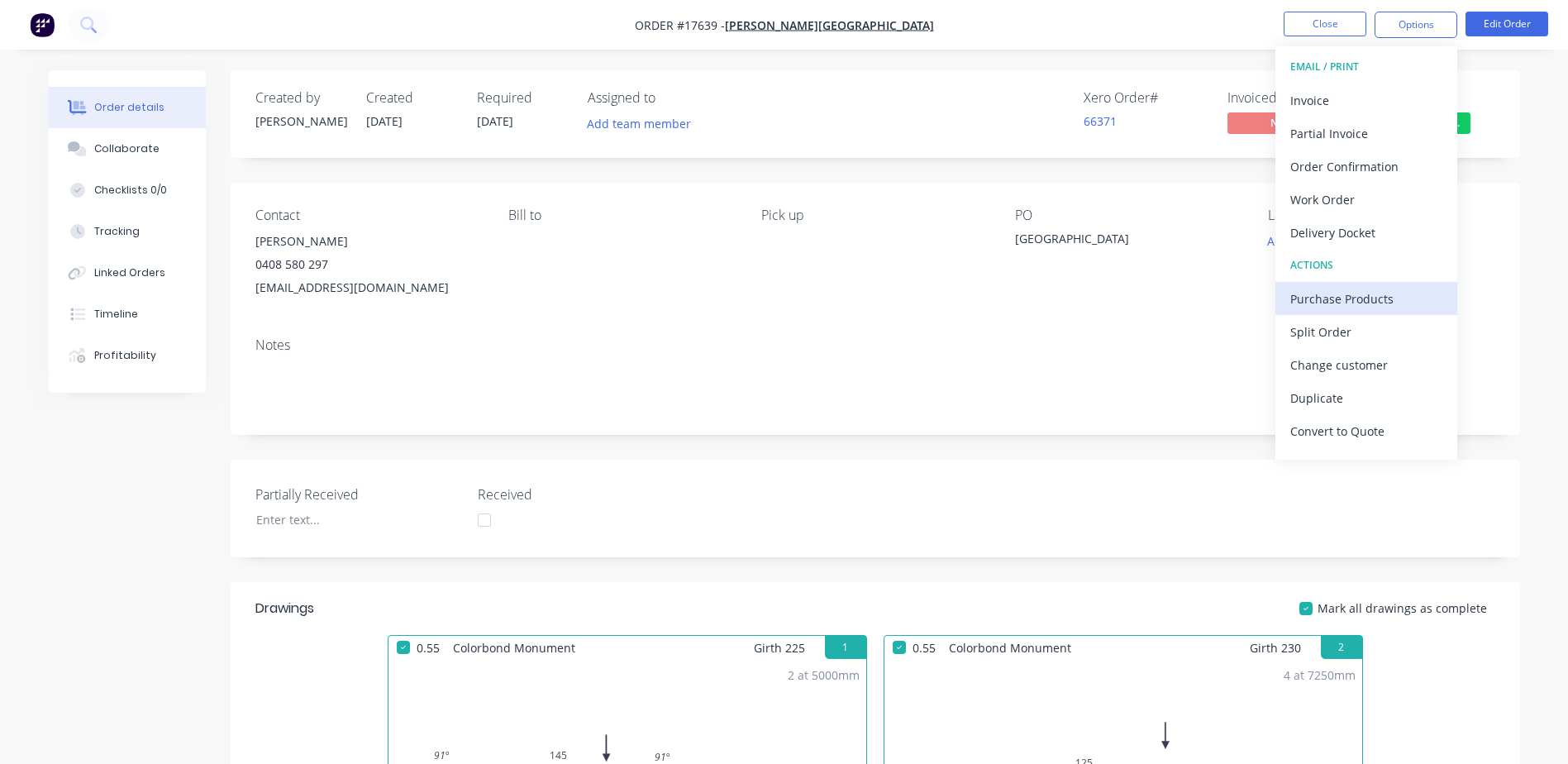
click at [1326, 300] on div "Purchase Products" at bounding box center [1365, 299] width 152 height 24
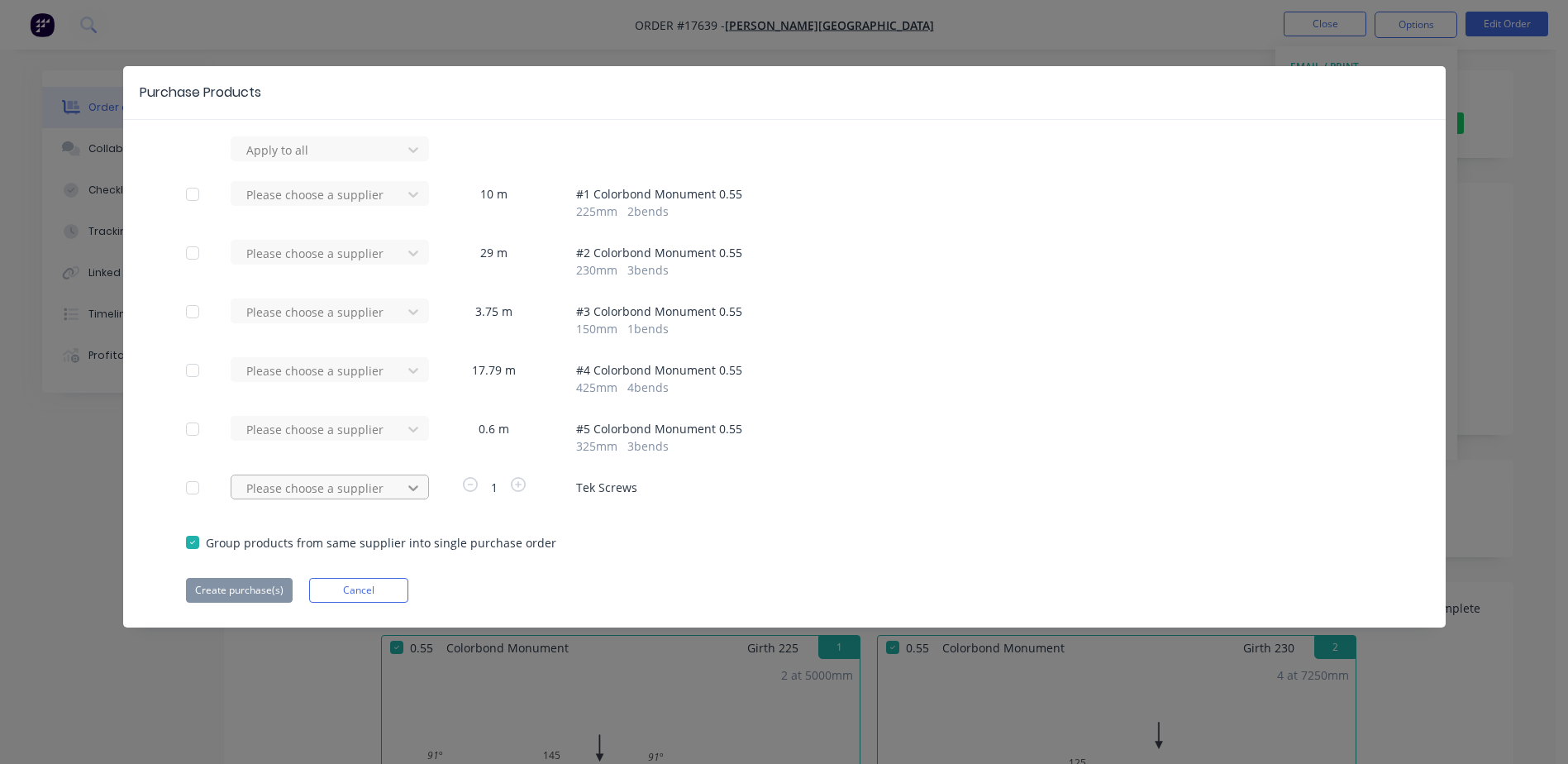
click at [402, 485] on div at bounding box center [413, 488] width 30 height 27
type input "bremick"
click at [251, 549] on div "Bremick Pty Ltd" at bounding box center [330, 548] width 198 height 31
click at [251, 579] on button "Create purchase(s)" at bounding box center [239, 590] width 106 height 25
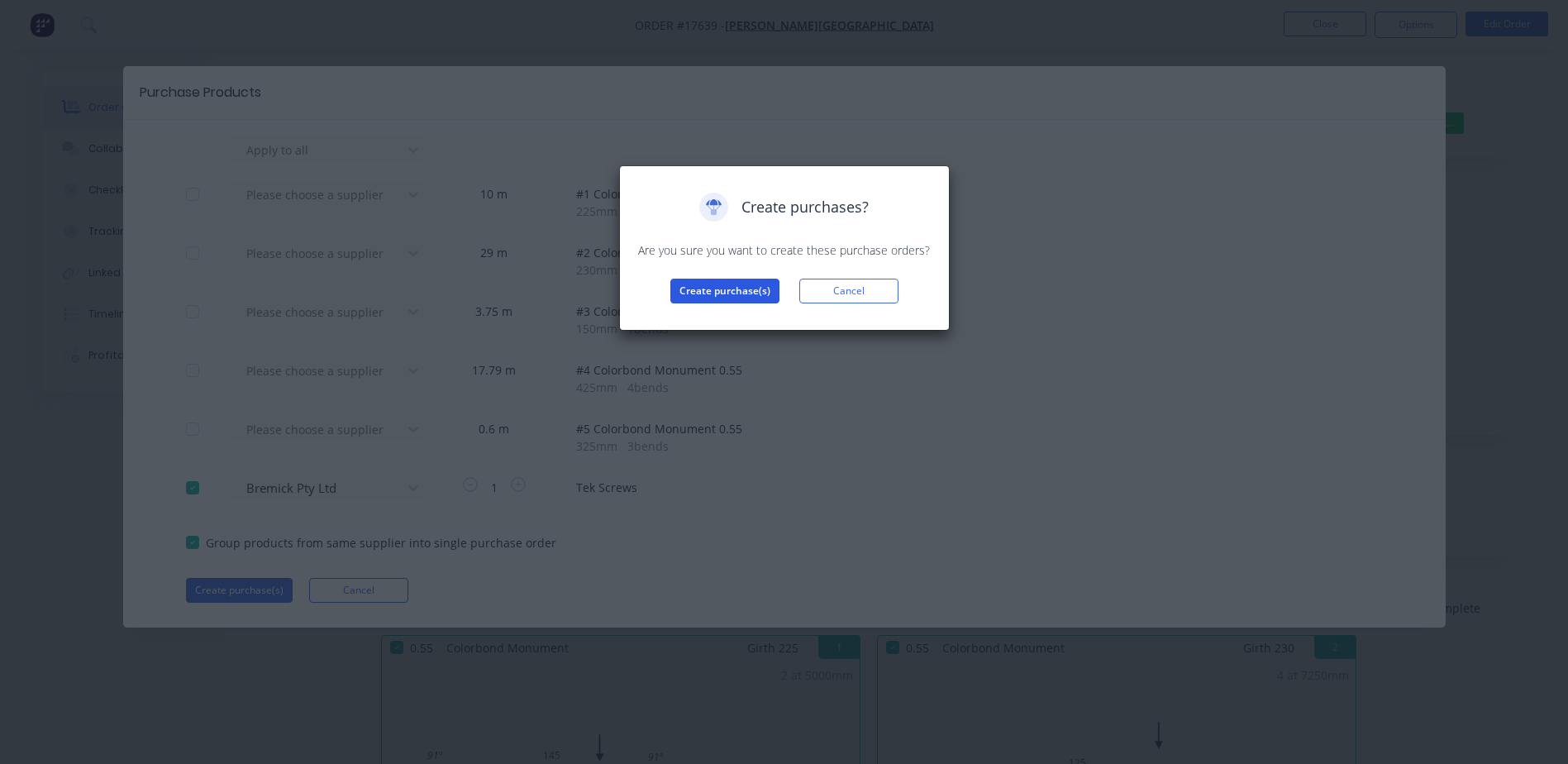
click at [718, 296] on button "Create purchase(s)" at bounding box center [725, 291] width 109 height 25
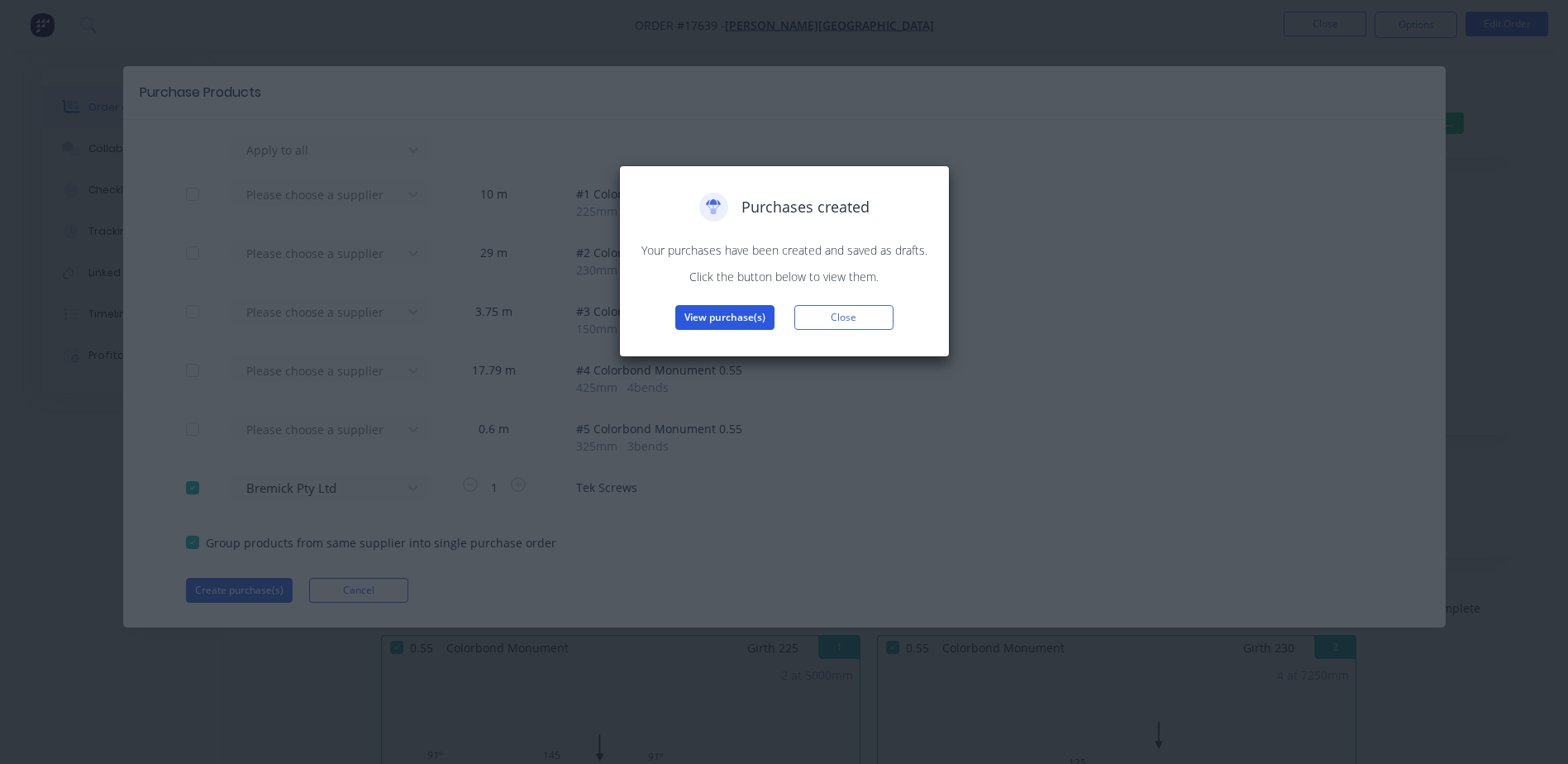
click at [719, 315] on button "View purchase(s)" at bounding box center [725, 317] width 100 height 25
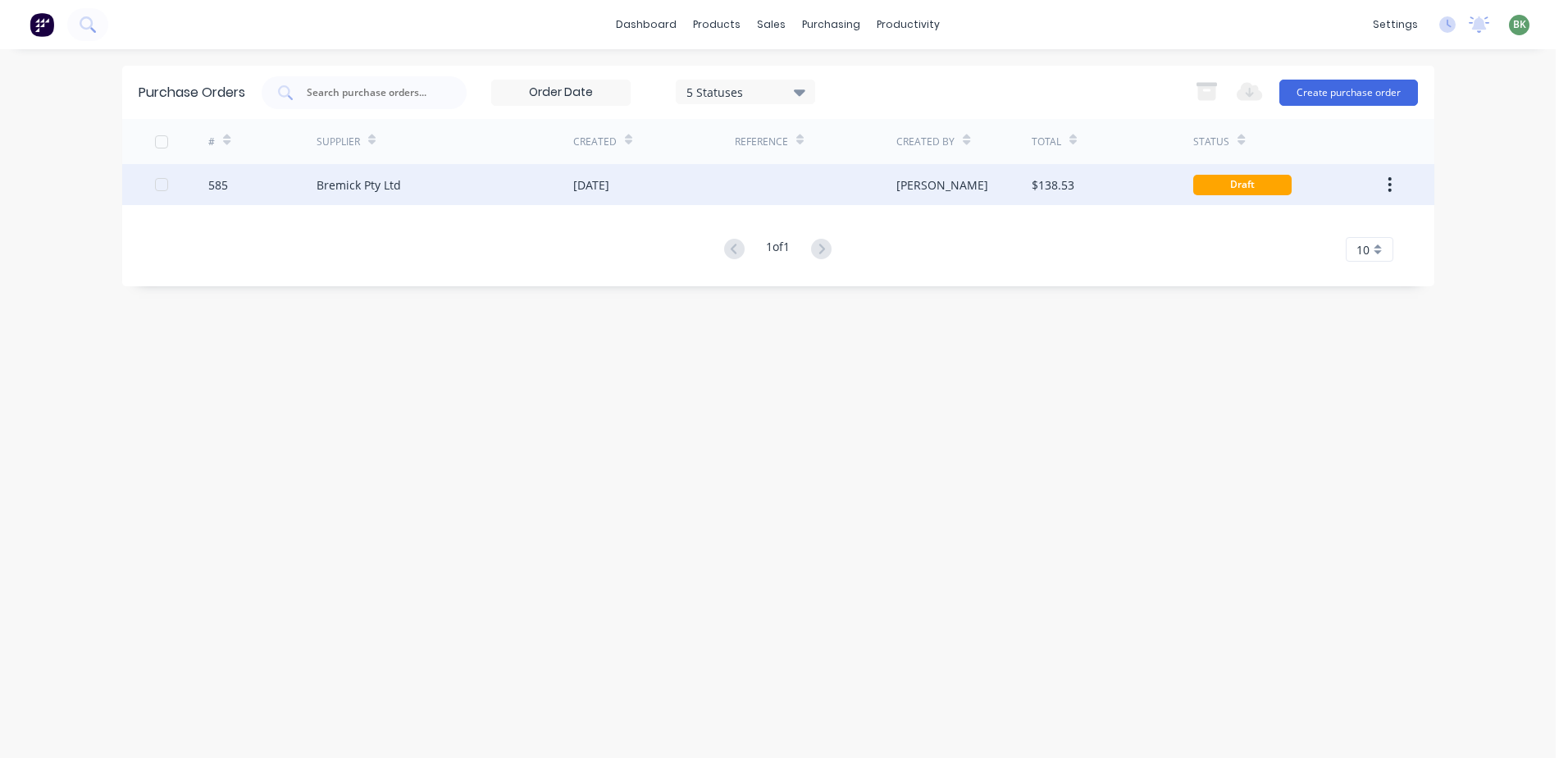
click at [754, 174] on div at bounding box center [815, 185] width 161 height 41
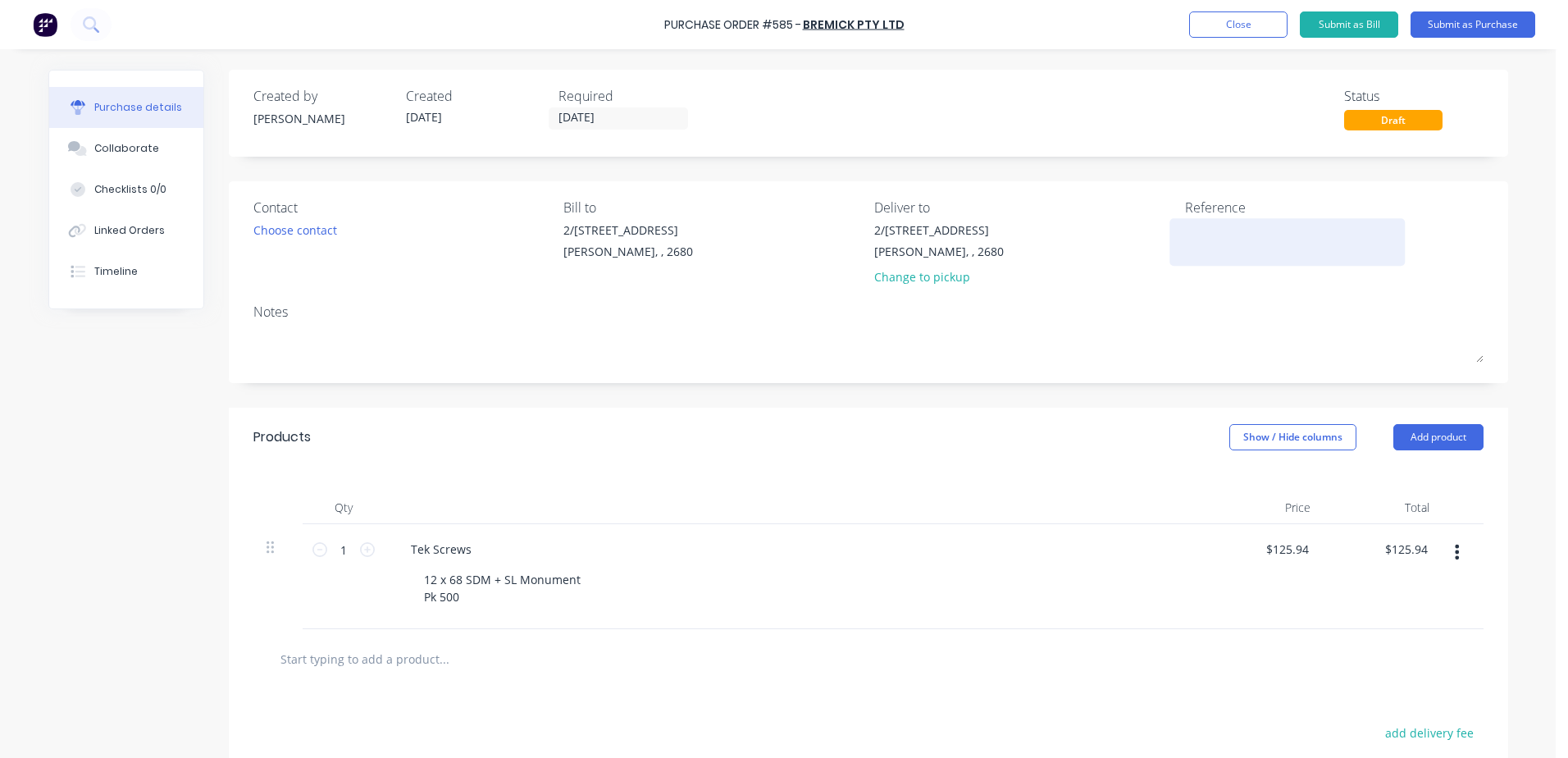
click at [1225, 239] on textarea at bounding box center [1287, 240] width 205 height 37
type textarea "x"
type textarea "1"
type textarea "x"
type textarea "17"
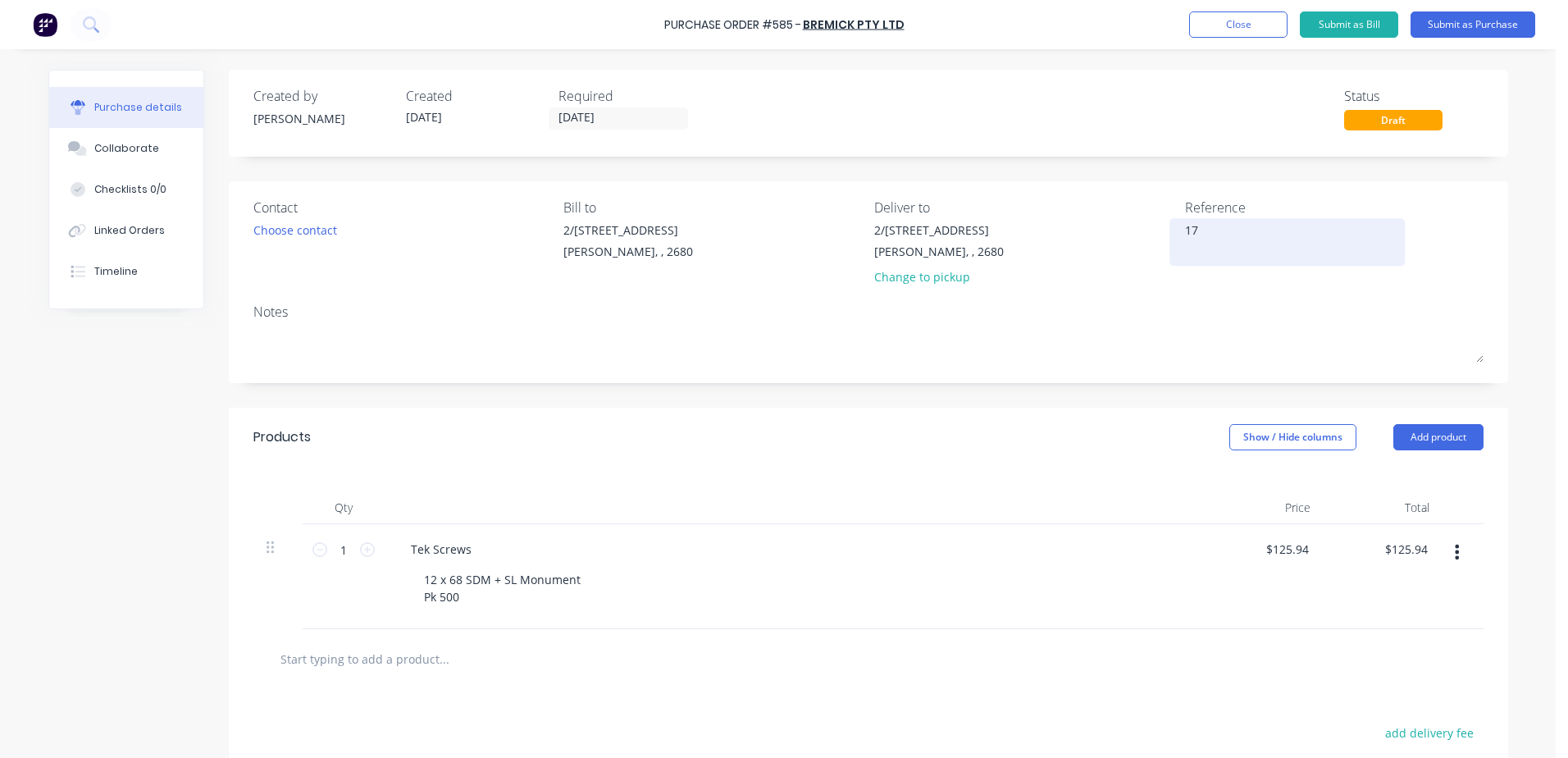
type textarea "x"
type textarea "176"
type textarea "x"
type textarea "1763"
type textarea "x"
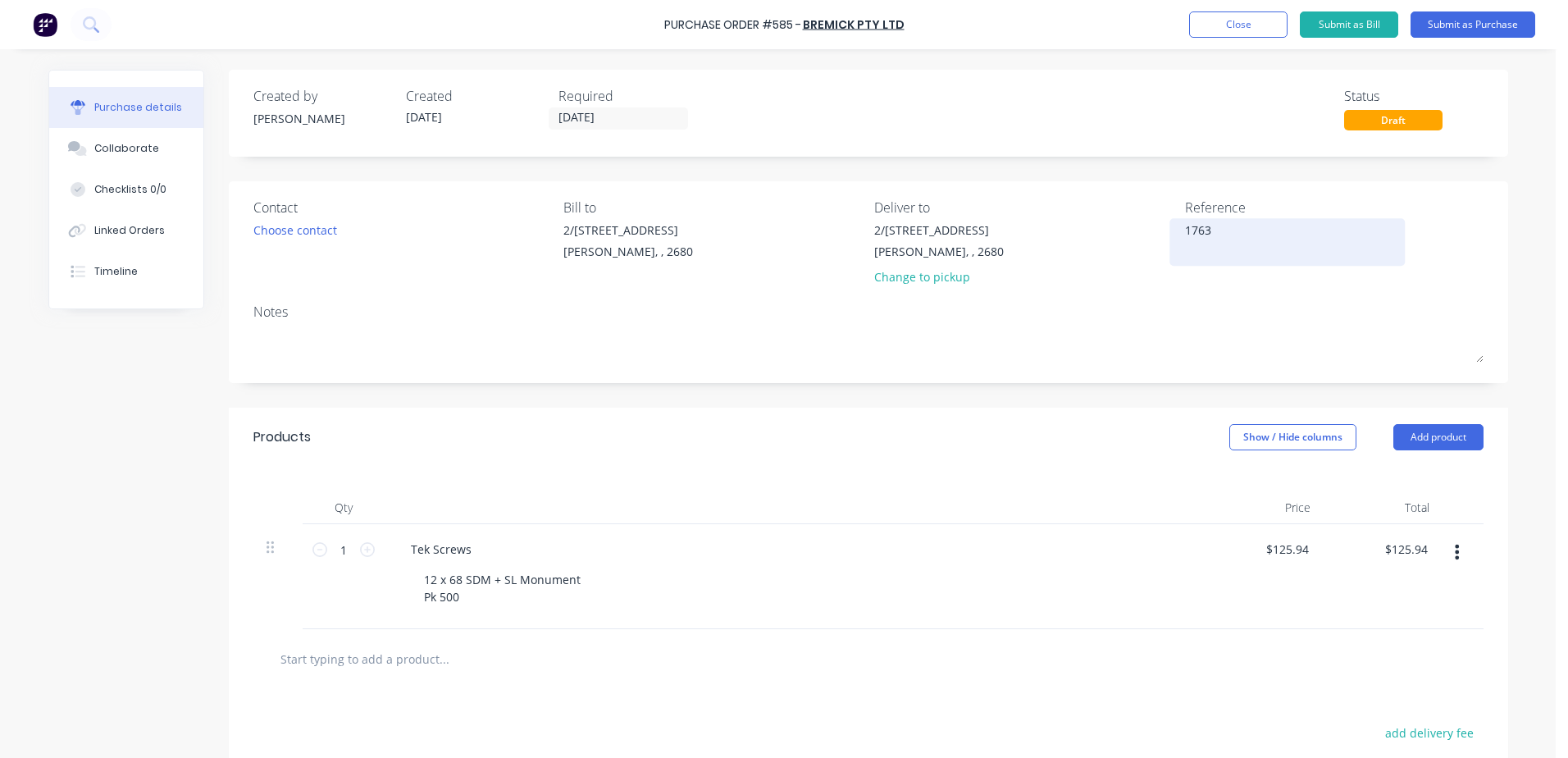
type textarea "17639"
type textarea "x"
click at [1185, 230] on textarea "17639" at bounding box center [1287, 240] width 205 height 37
type textarea "585 /17639"
click at [1252, 234] on textarea "585 /17639" at bounding box center [1287, 240] width 205 height 37
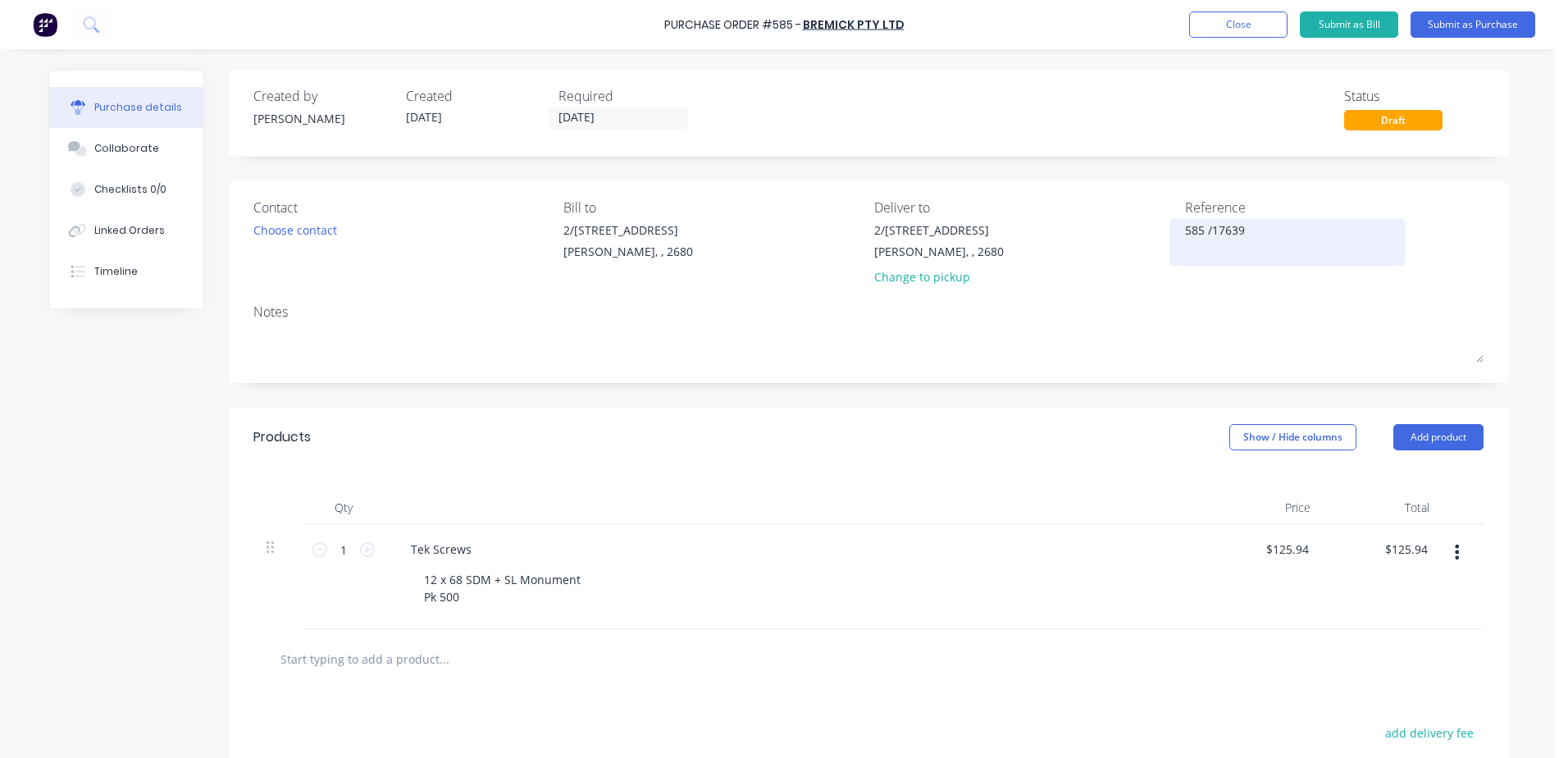
type textarea "x"
click at [1206, 229] on textarea "585 /17639" at bounding box center [1287, 240] width 205 height 37
type textarea "585 / 17639"
type textarea "x"
click at [1247, 231] on textarea "585 / 17639" at bounding box center [1287, 240] width 205 height 37
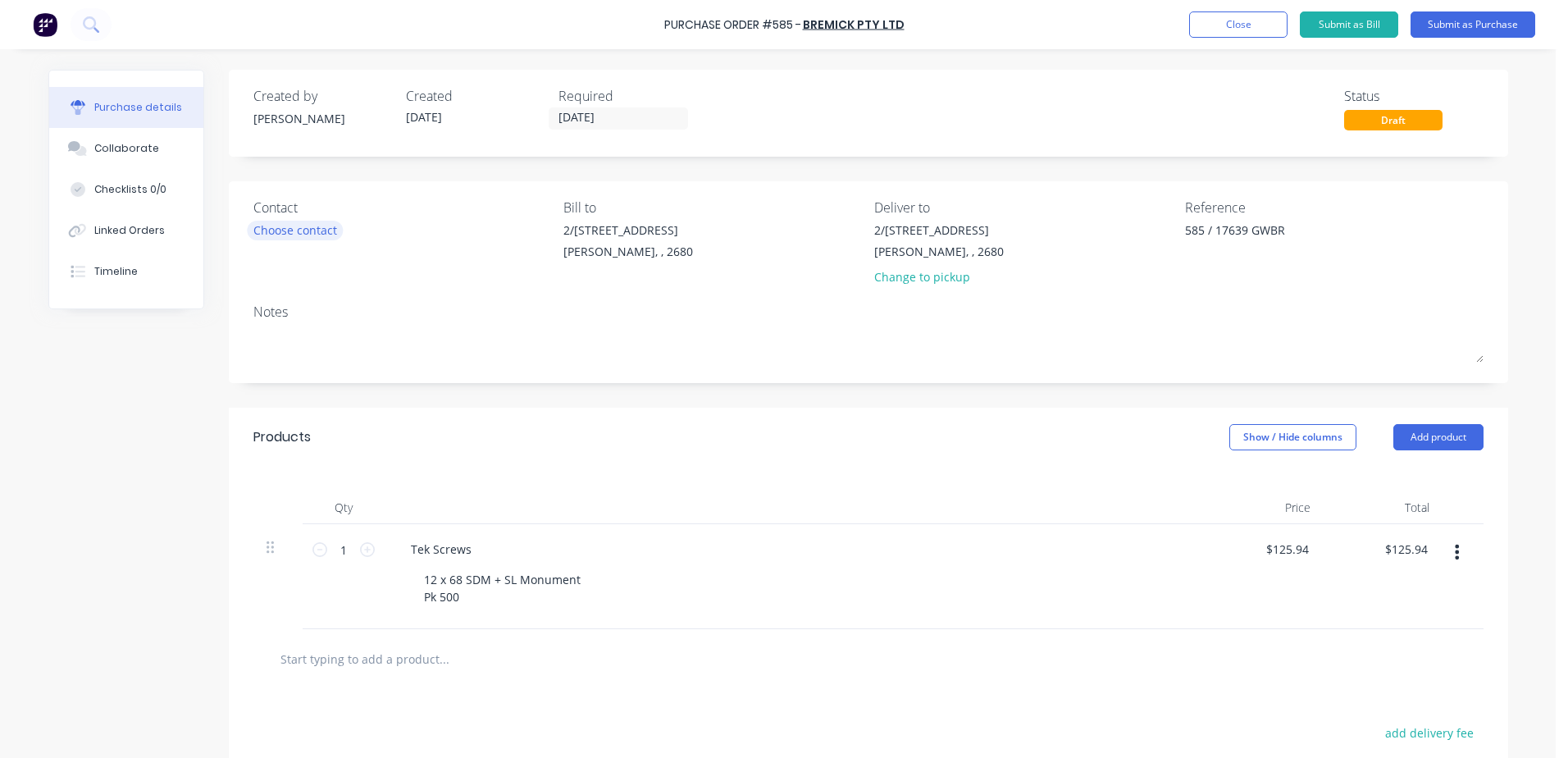
type textarea "585 / 17639 GWBR"
type textarea "x"
type textarea "585 / 17639 GWBR"
click at [286, 232] on div "Choose contact" at bounding box center [296, 230] width 84 height 17
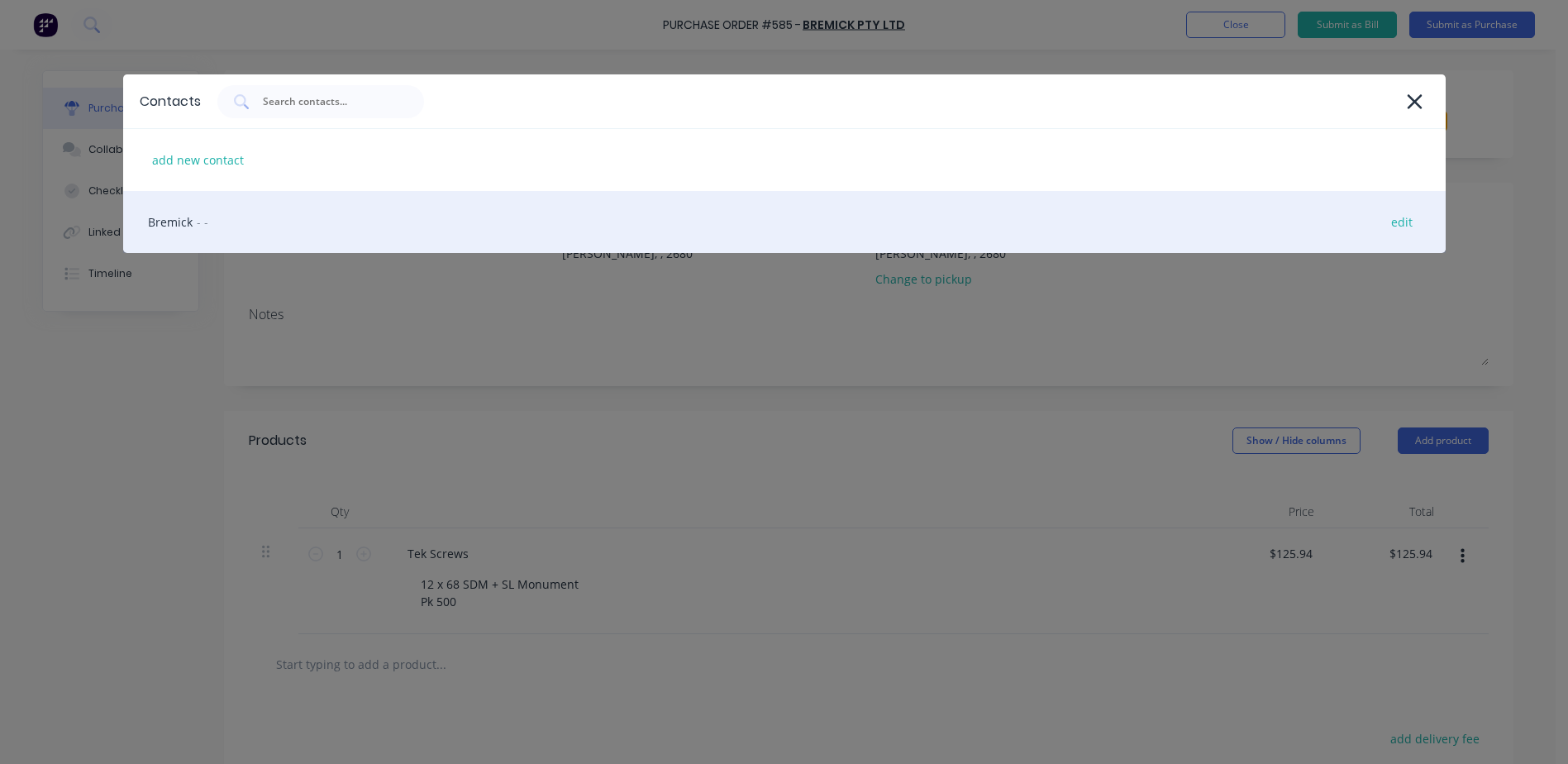
click at [265, 229] on div "Bremick - - edit" at bounding box center [784, 222] width 1322 height 62
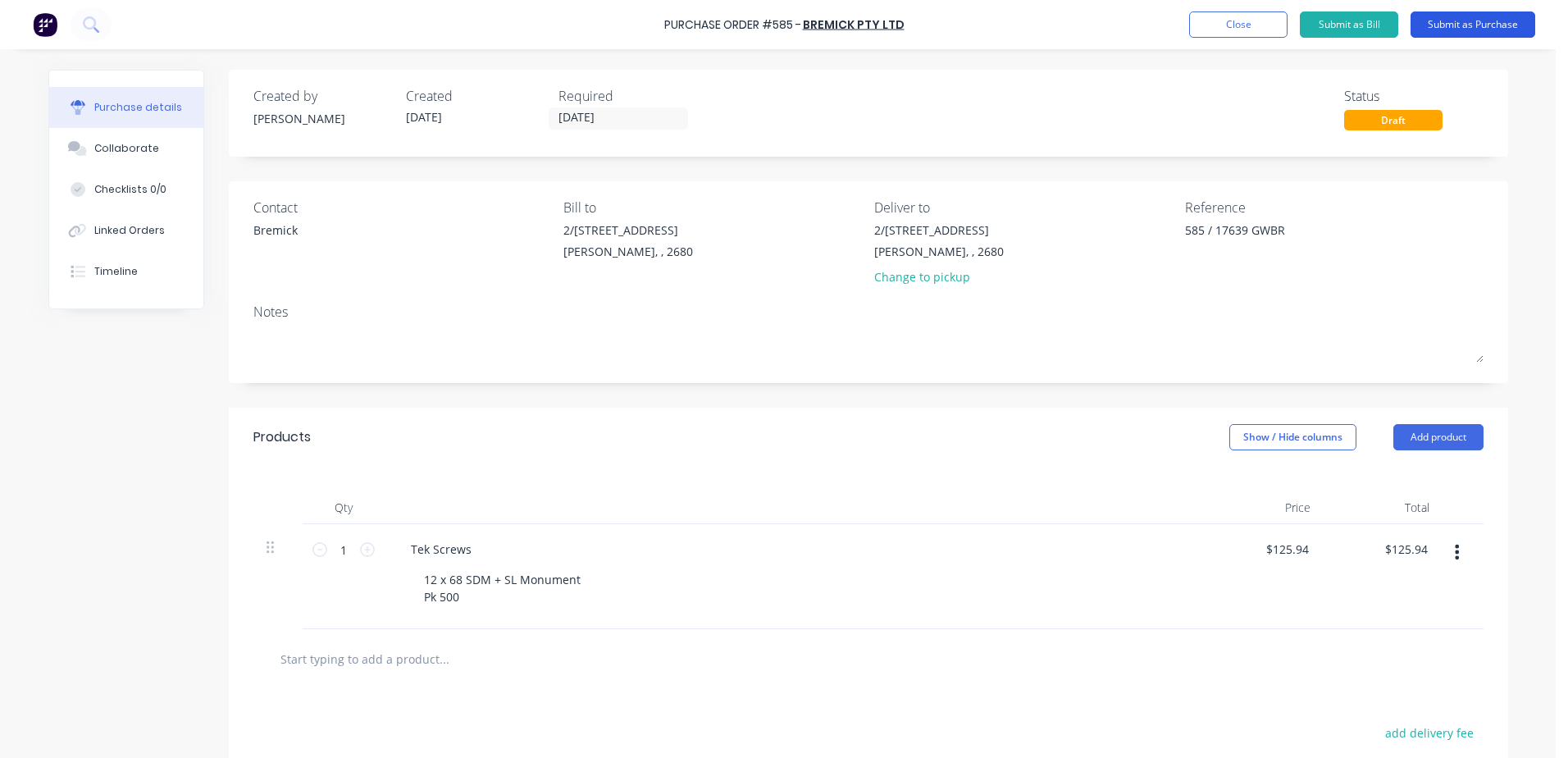
click at [1505, 19] on button "Submit as Purchase" at bounding box center [1472, 25] width 124 height 26
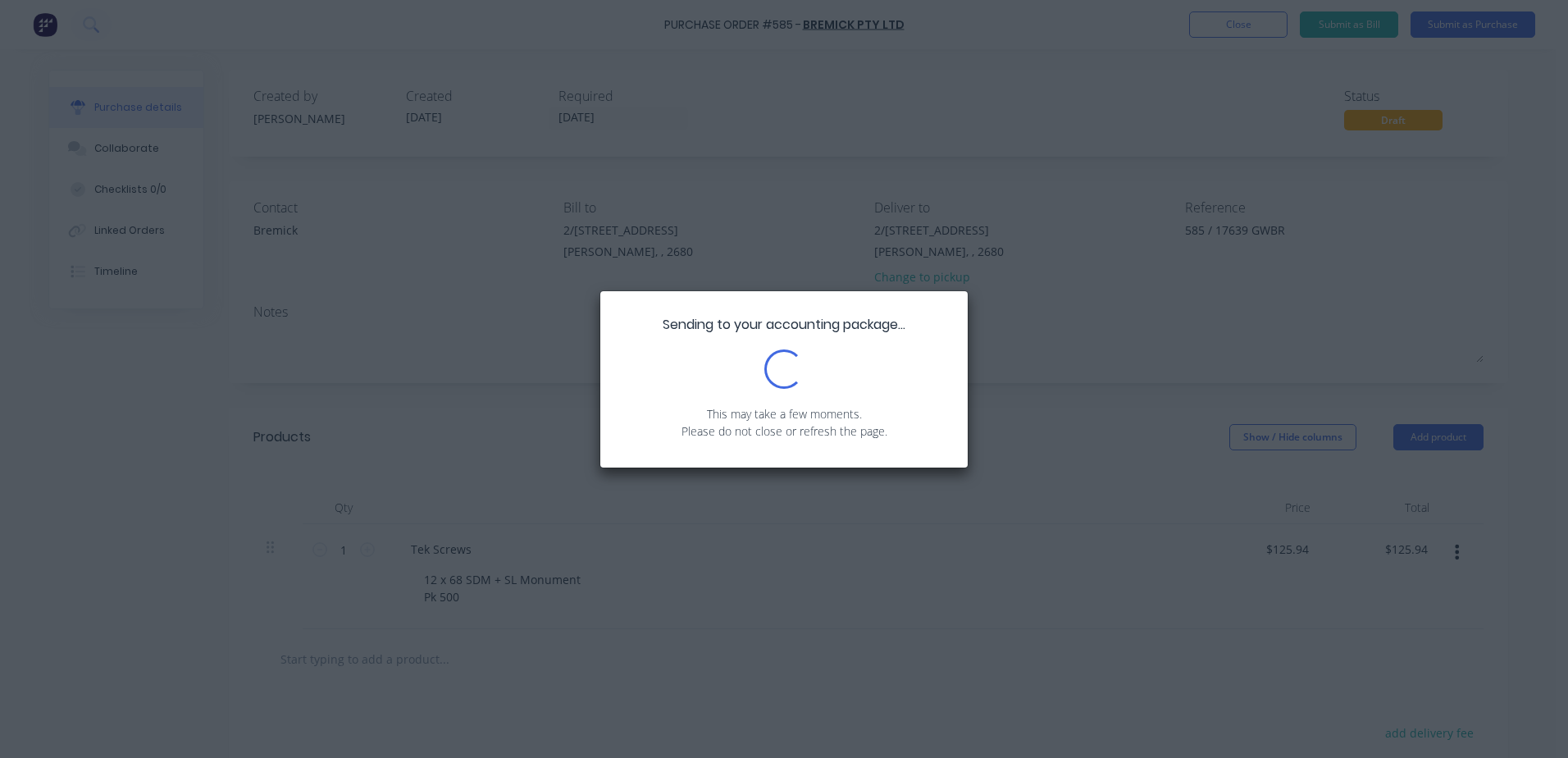
type textarea "x"
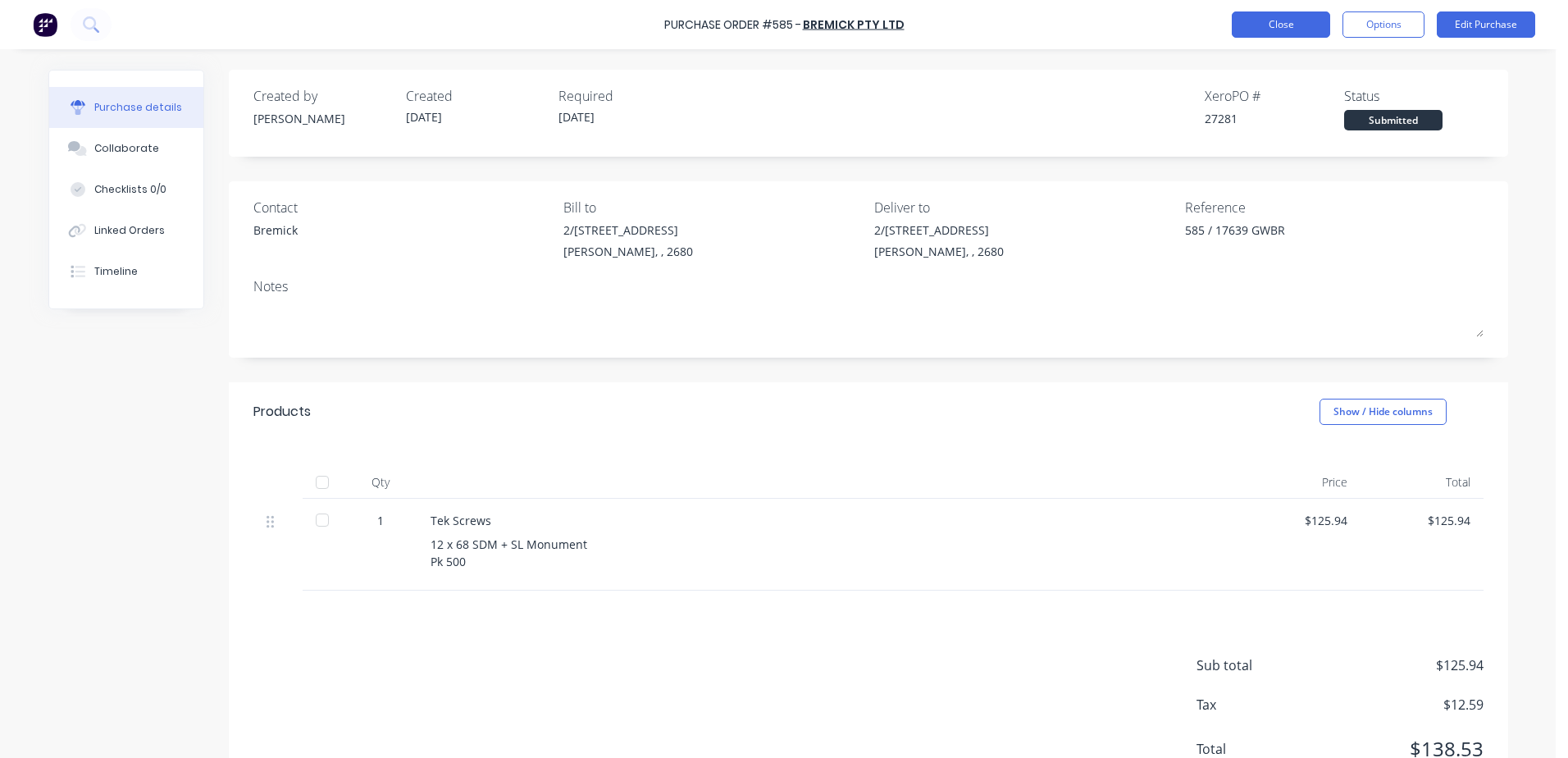
click at [1282, 30] on button "Close" at bounding box center [1281, 25] width 99 height 26
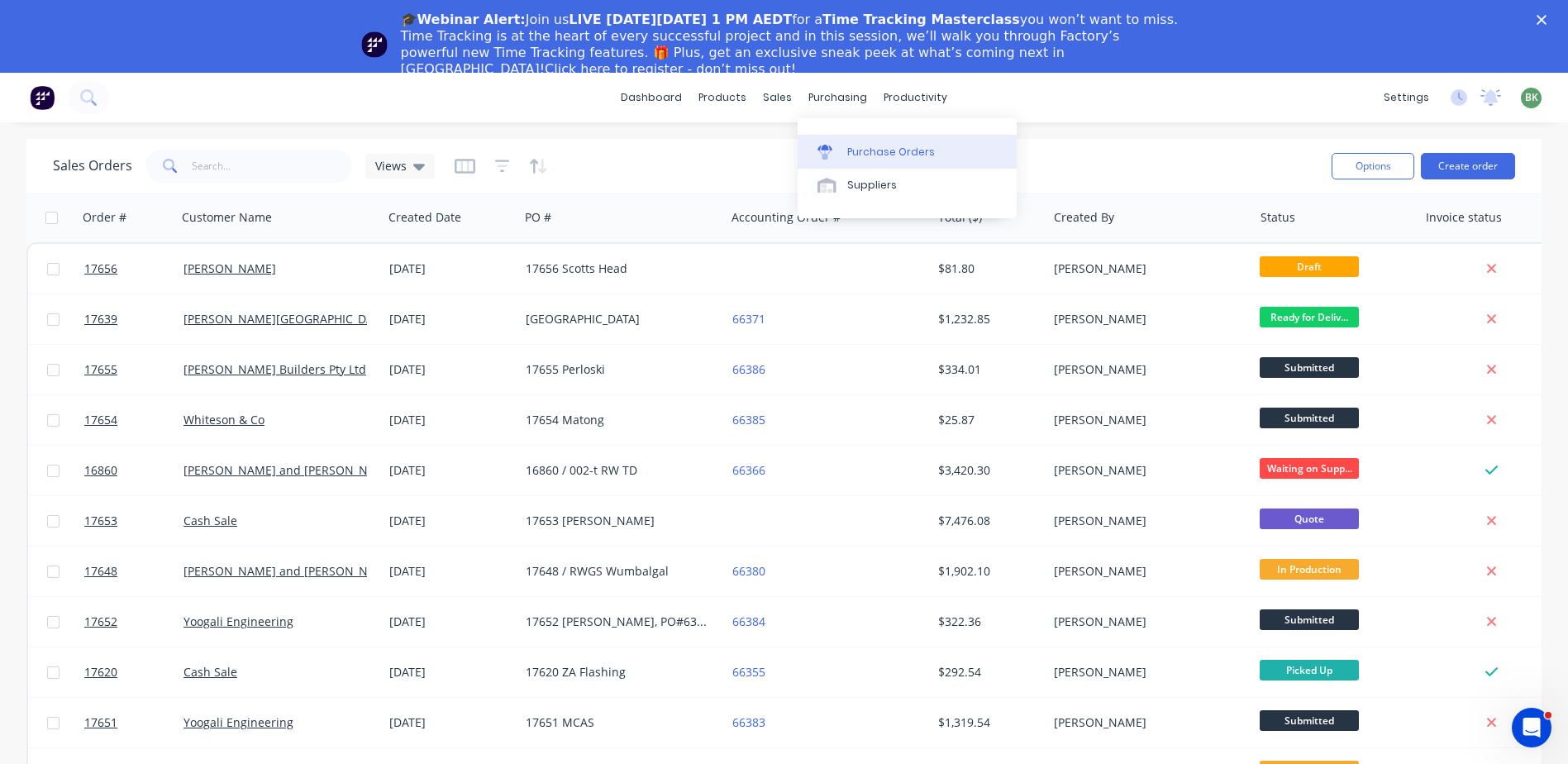
click at [872, 155] on div "Purchase Orders" at bounding box center [891, 152] width 88 height 15
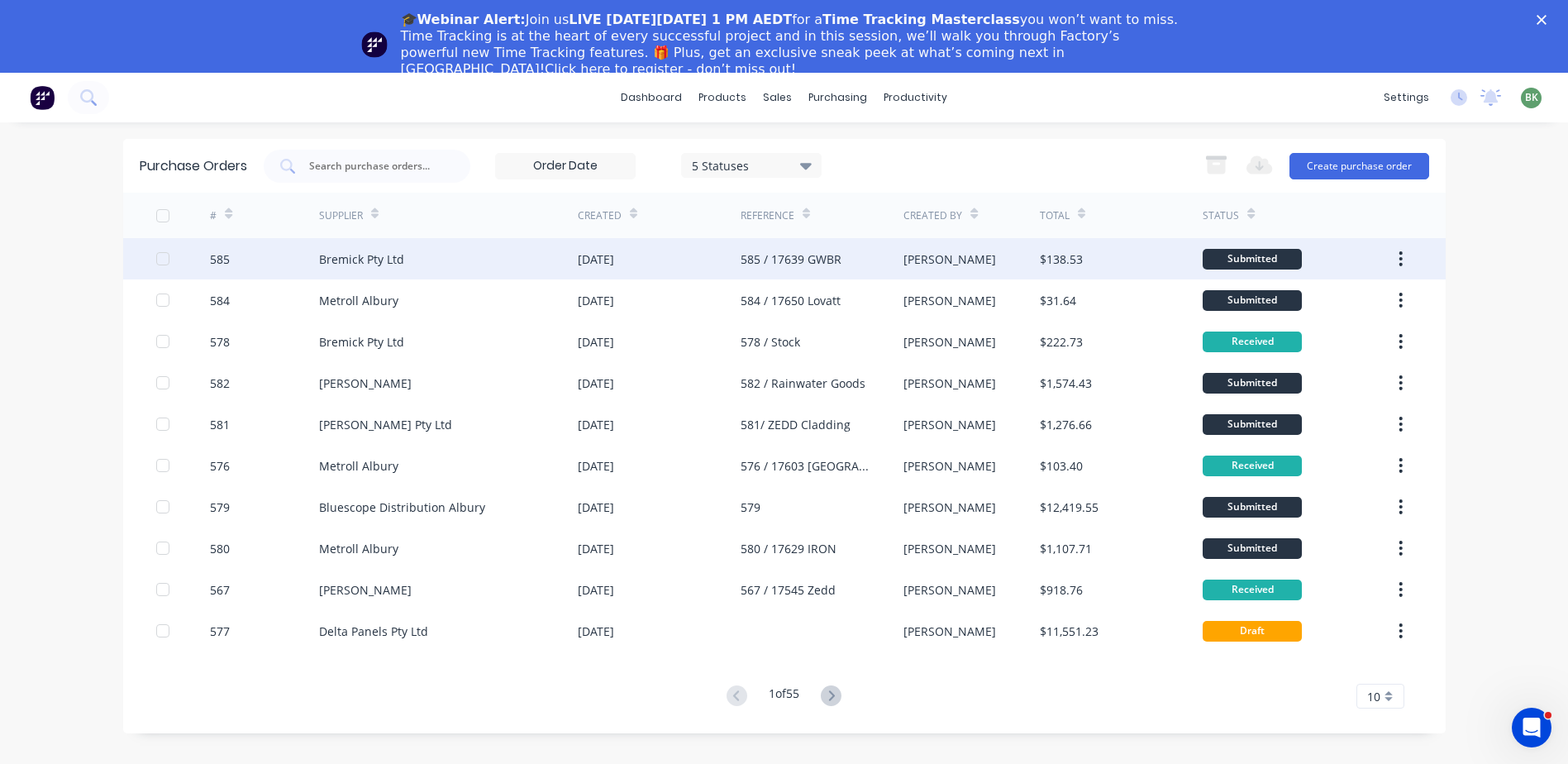
click at [358, 252] on div "Bremick Pty Ltd" at bounding box center [361, 259] width 85 height 17
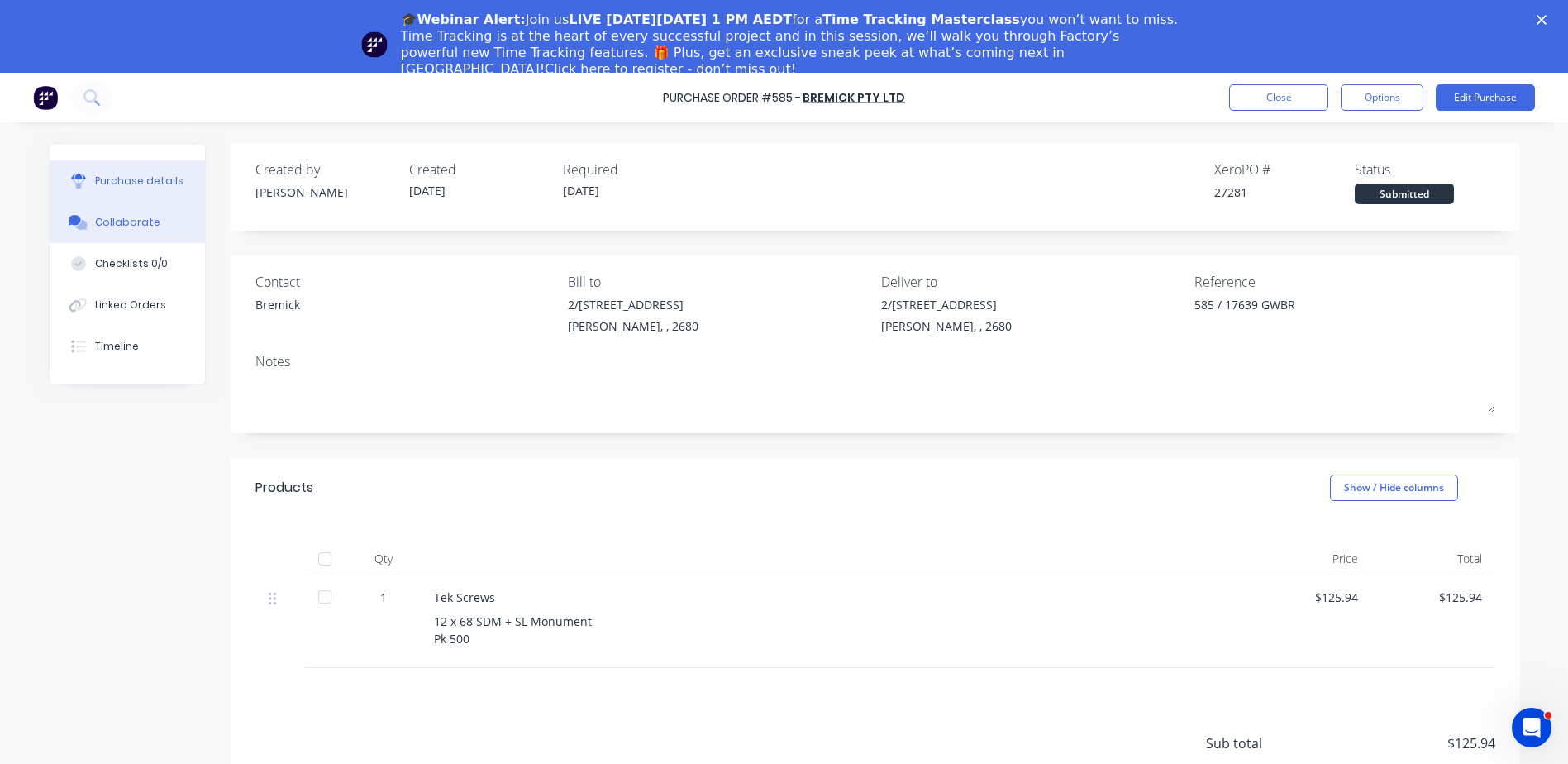
click at [114, 228] on div "Collaborate" at bounding box center [128, 223] width 66 height 15
